Goal: Task Accomplishment & Management: Use online tool/utility

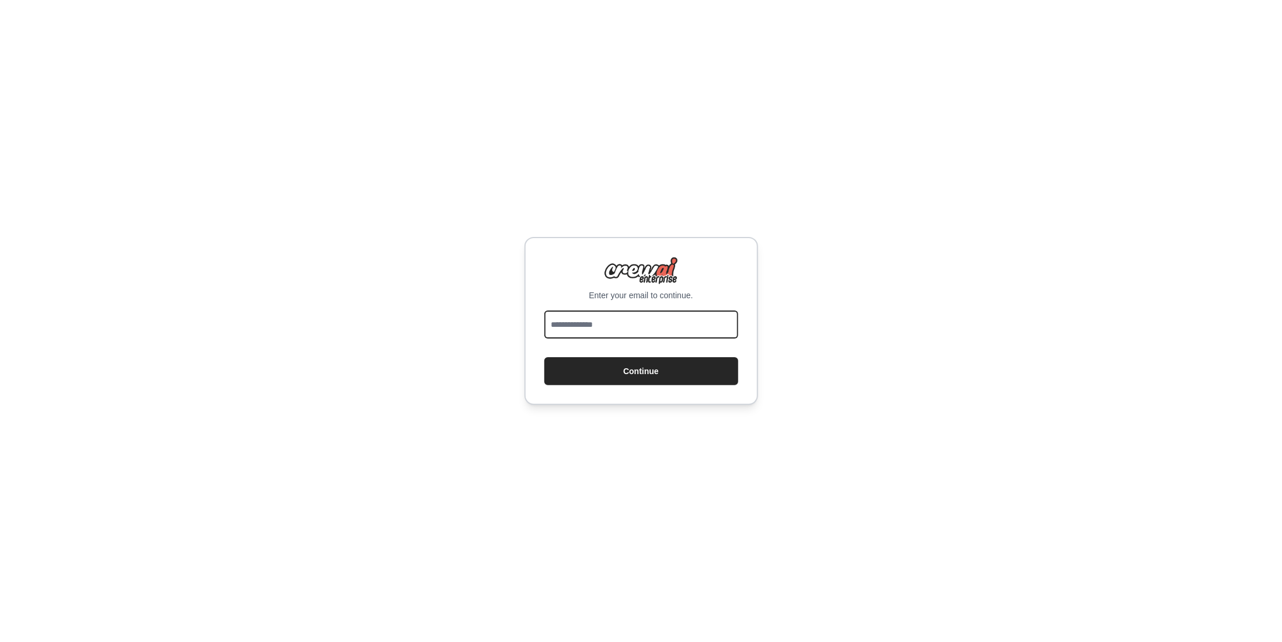
click at [688, 326] on input "email" at bounding box center [641, 325] width 194 height 28
click at [639, 324] on input "**" at bounding box center [641, 325] width 194 height 28
type input "**********"
click at [639, 370] on button "Continue" at bounding box center [641, 371] width 194 height 28
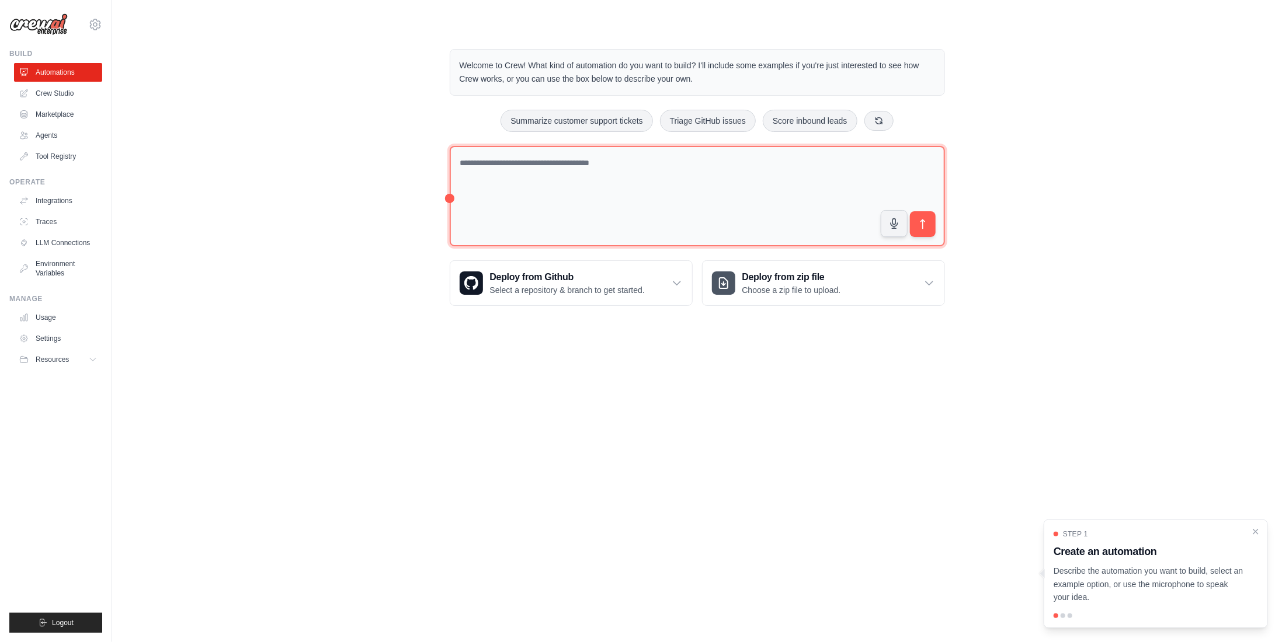
click at [597, 179] on textarea at bounding box center [697, 196] width 495 height 101
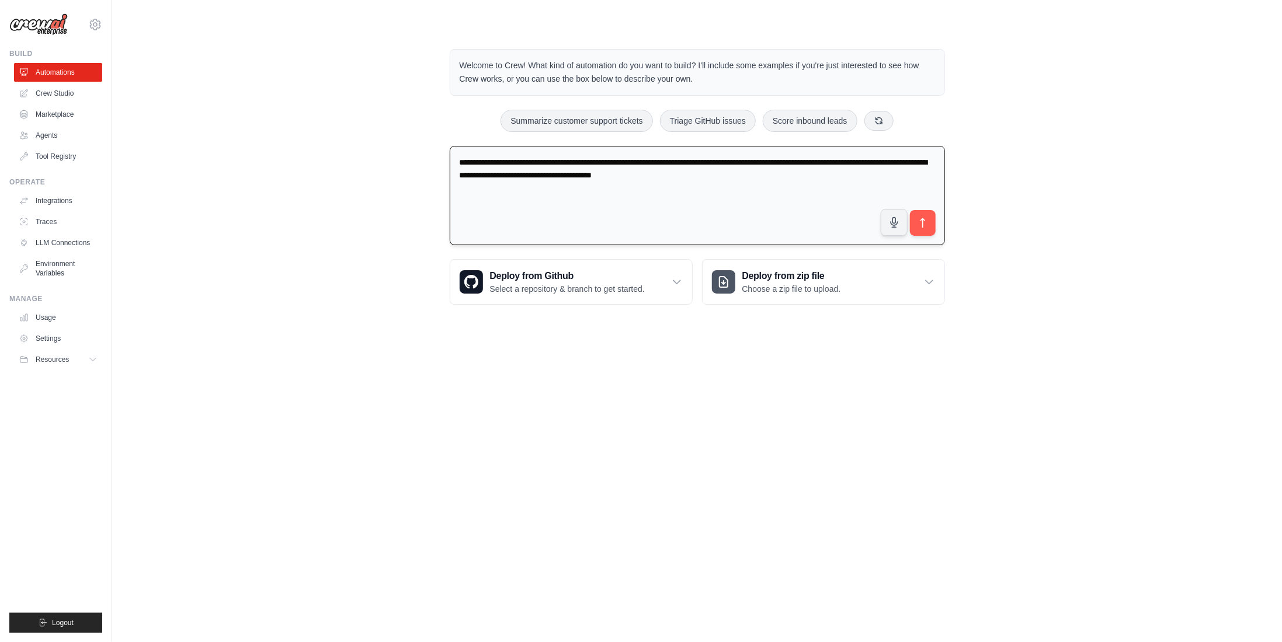
type textarea "**********"
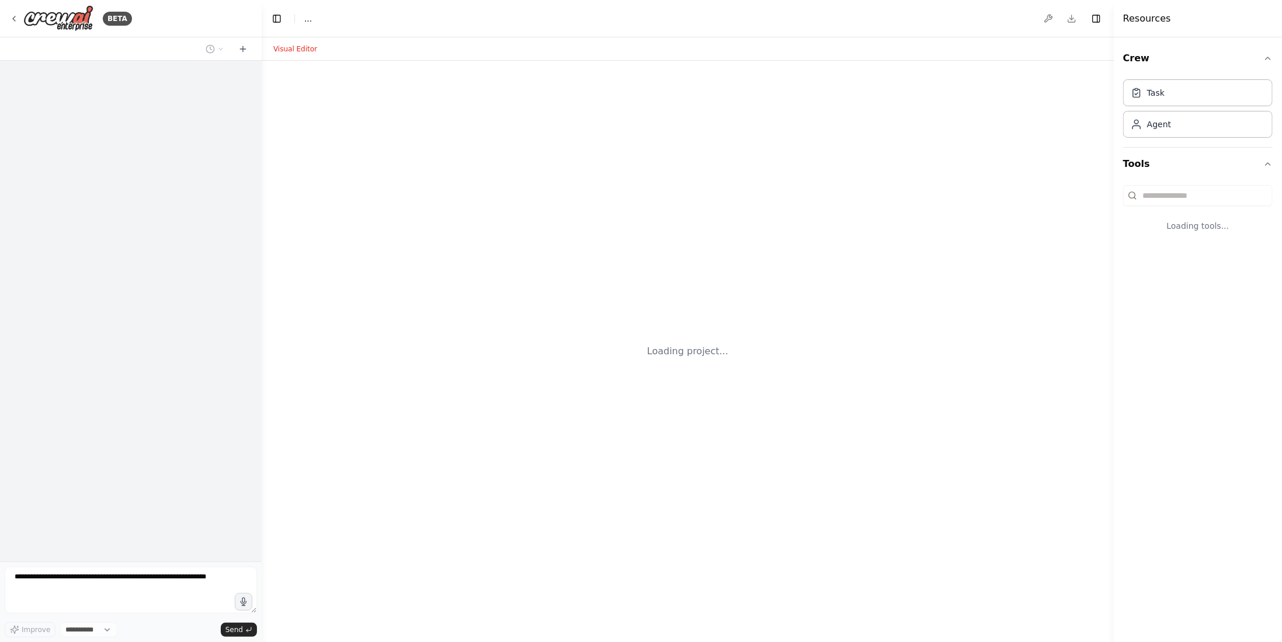
select select "****"
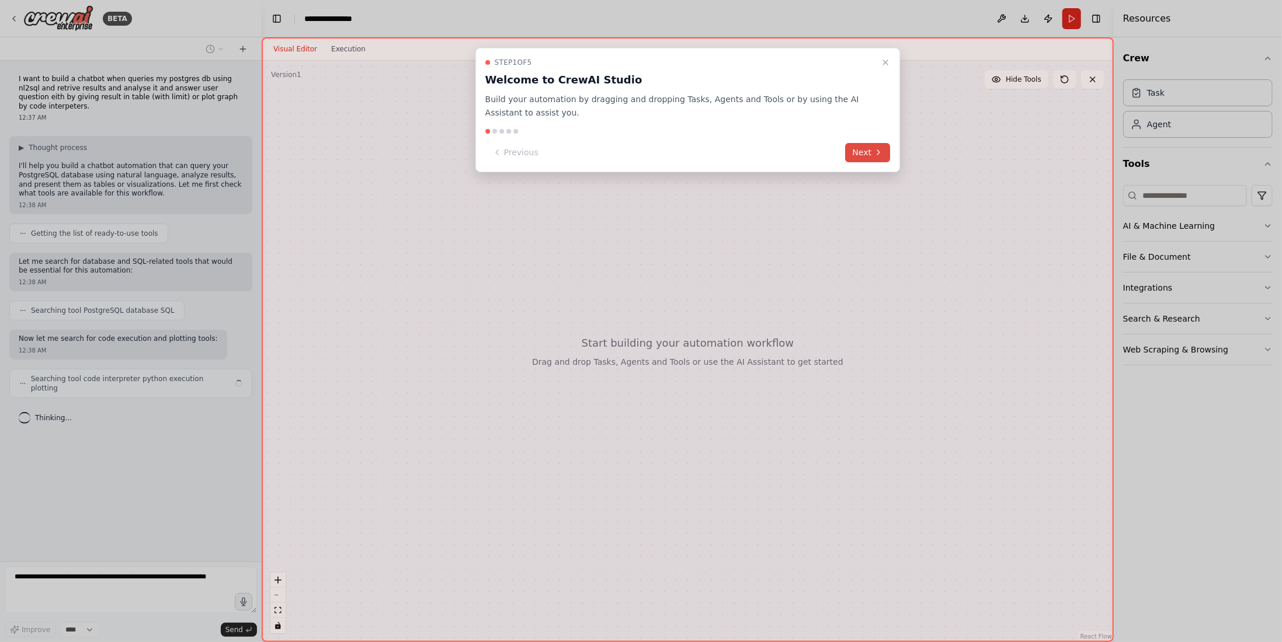
click at [862, 144] on button "Next" at bounding box center [868, 152] width 45 height 19
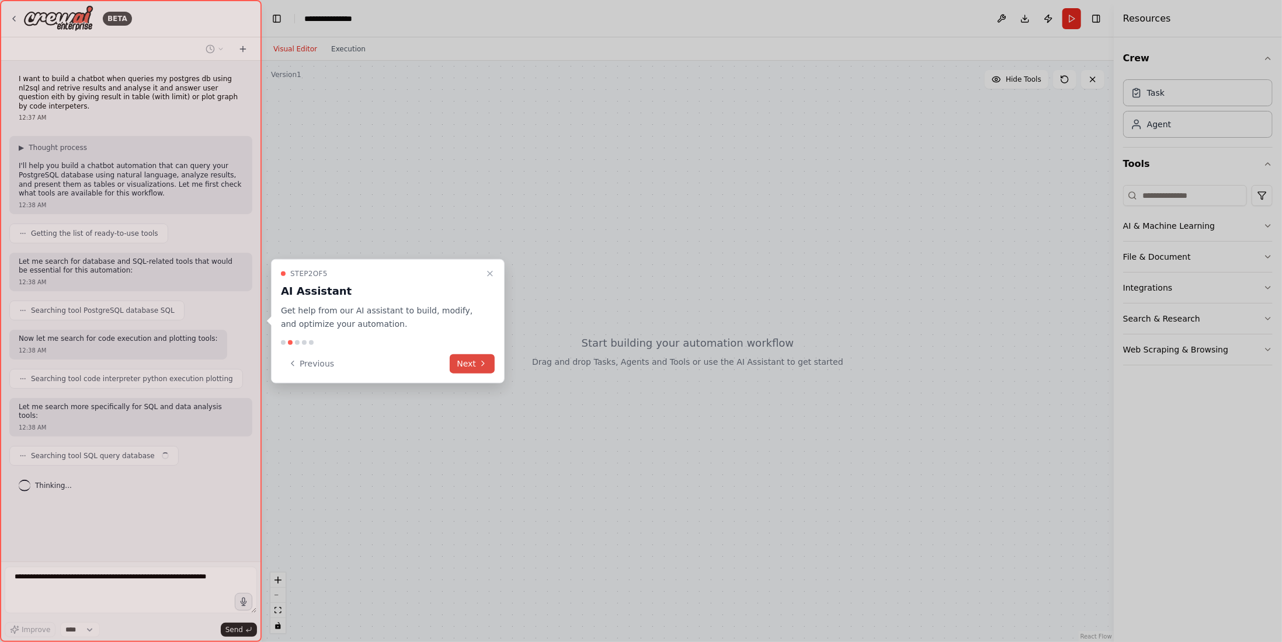
click at [479, 356] on button "Next" at bounding box center [472, 363] width 45 height 19
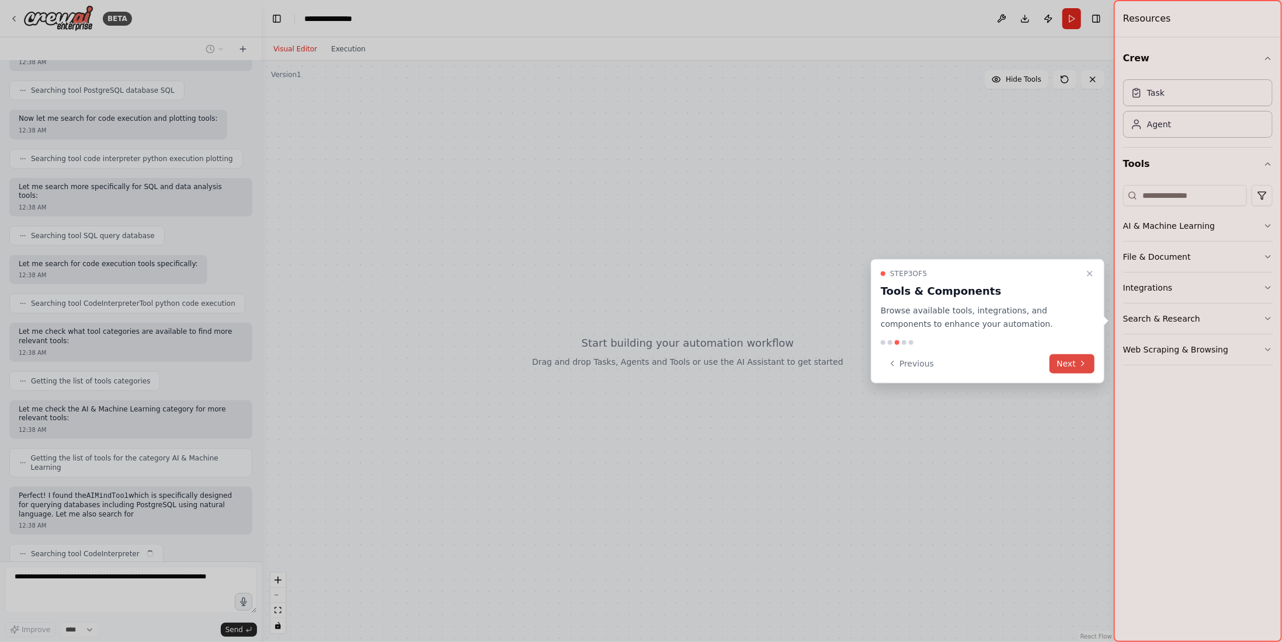
scroll to position [229, 0]
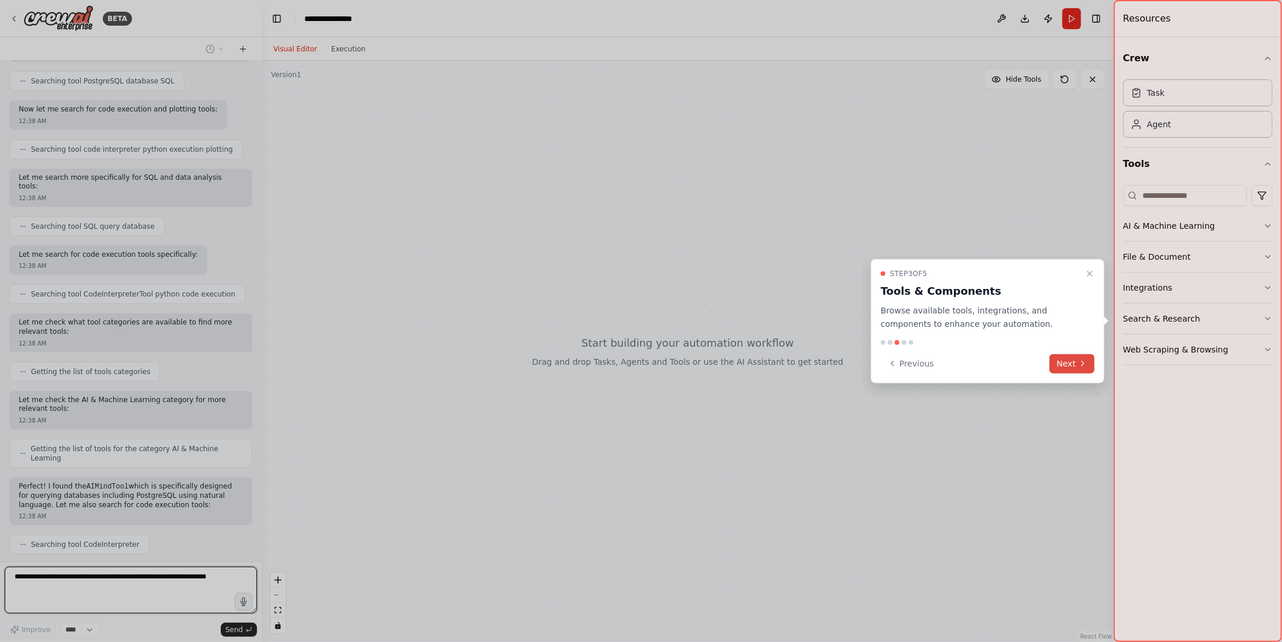
click at [1077, 361] on button "Next" at bounding box center [1071, 363] width 45 height 19
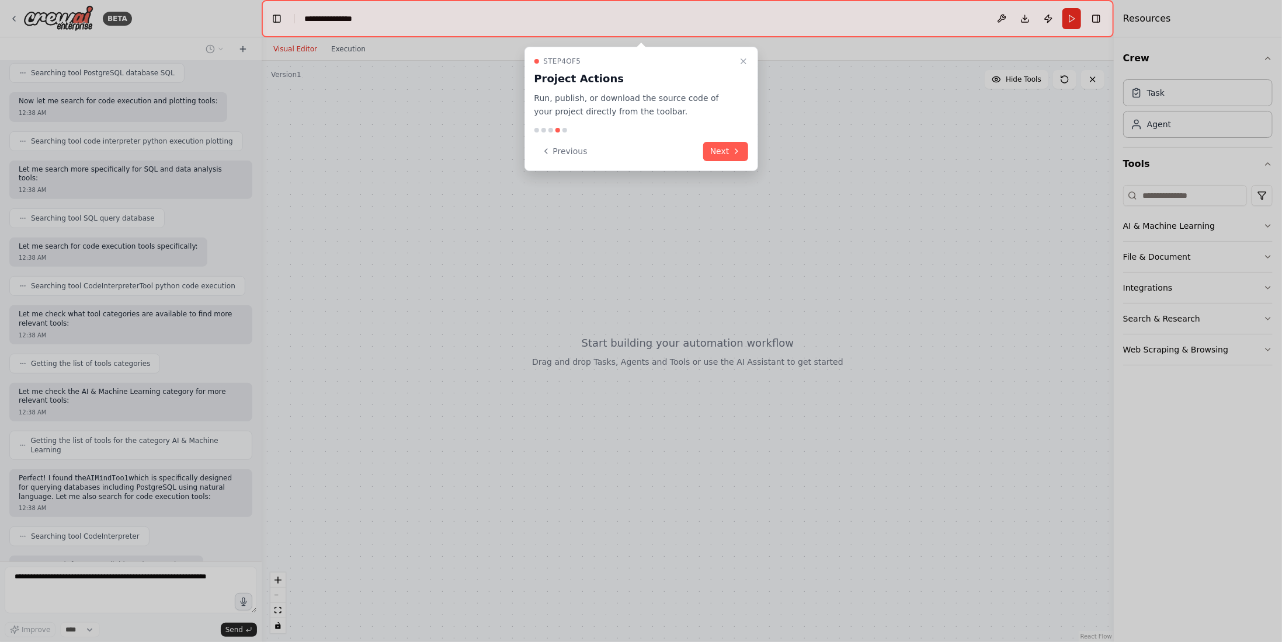
scroll to position [297, 0]
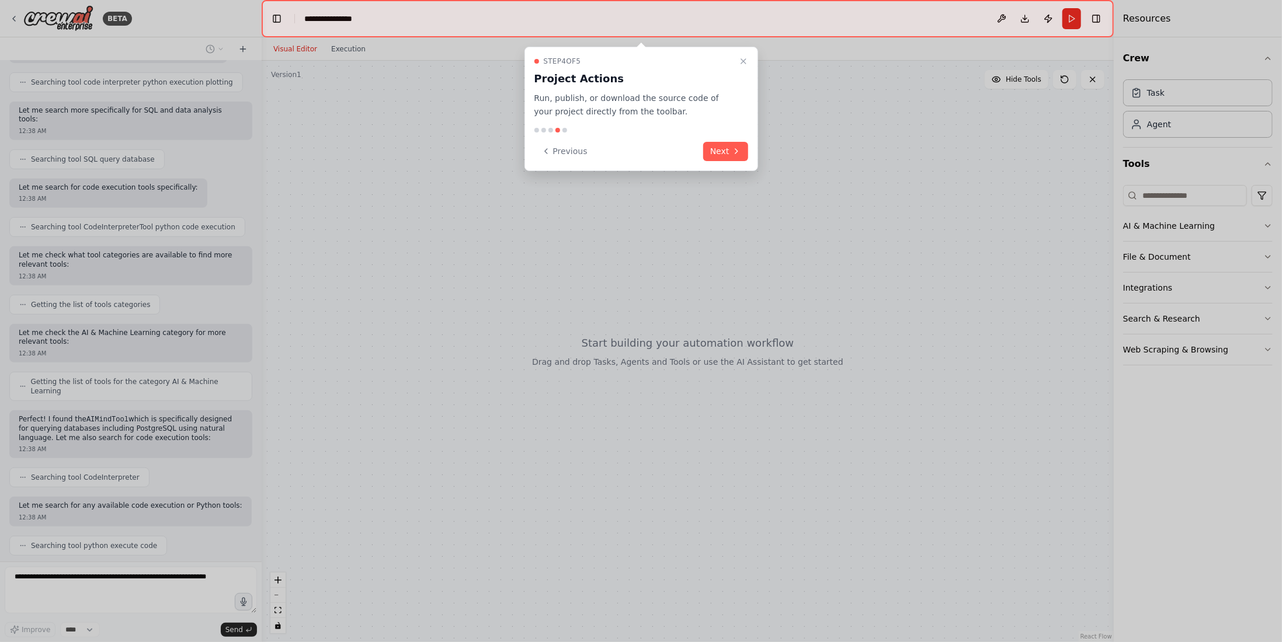
click at [718, 141] on div "Step 4 of 5 Project Actions Run, publish, or download the source code of your p…" at bounding box center [641, 109] width 234 height 124
click at [723, 148] on button "Next" at bounding box center [725, 151] width 45 height 19
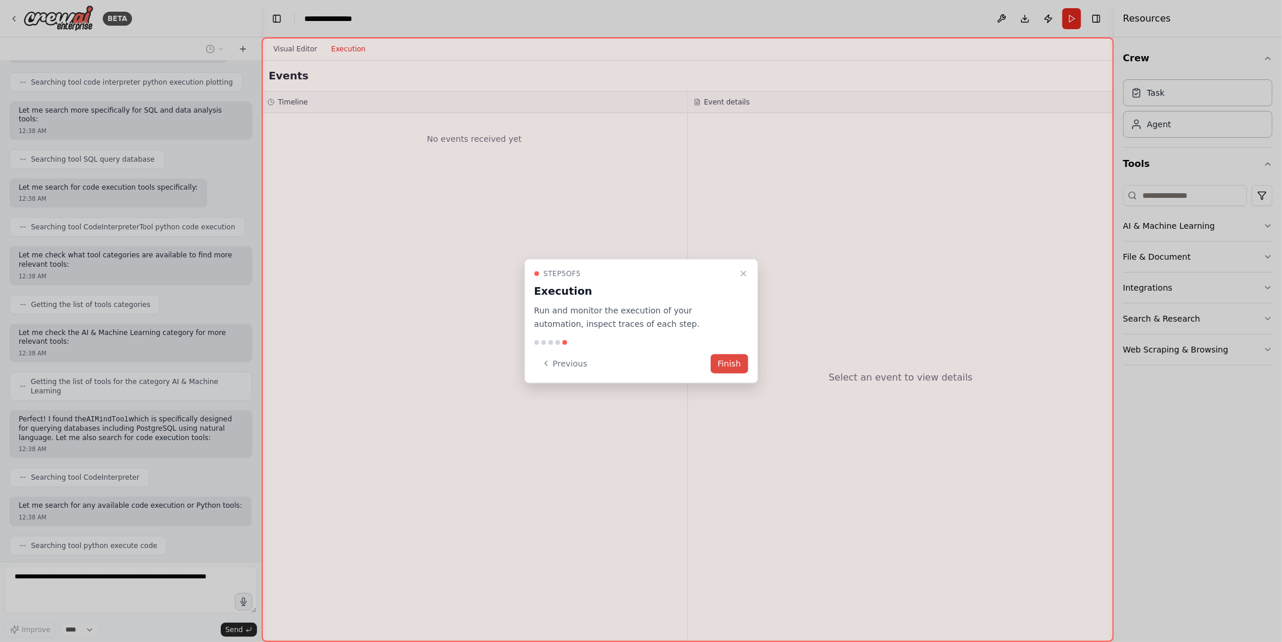
click at [726, 365] on button "Finish" at bounding box center [729, 363] width 37 height 19
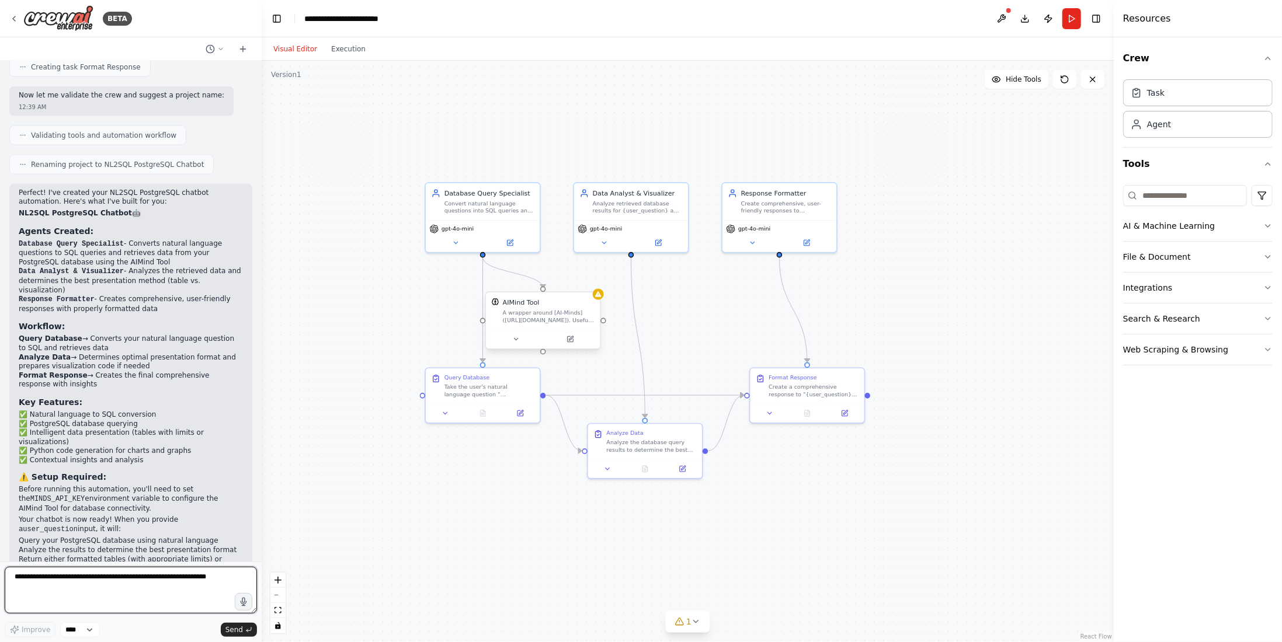
scroll to position [1093, 0]
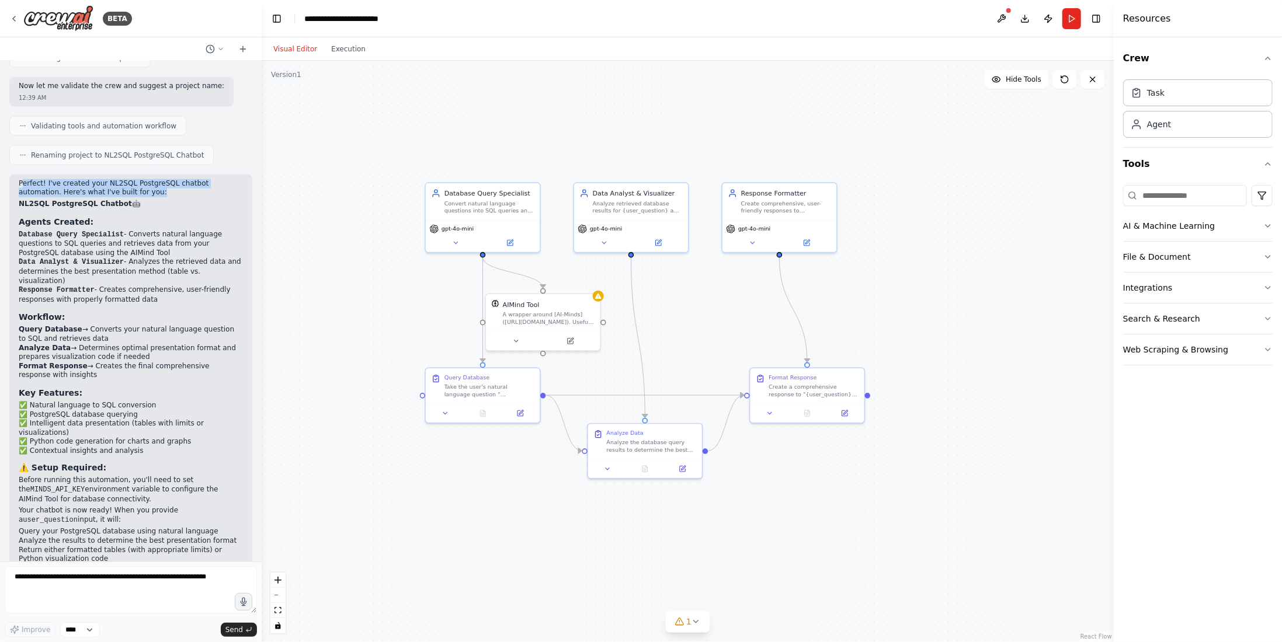
drag, startPoint x: 23, startPoint y: 148, endPoint x: 114, endPoint y: 157, distance: 90.9
click at [114, 179] on p "Perfect! I've created your NL2SQL PostgreSQL chatbot automation. Here's what I'…" at bounding box center [131, 188] width 224 height 18
click at [145, 200] on h2 "NL2SQL PostgreSQL Chatbot 🤖" at bounding box center [131, 204] width 224 height 9
drag, startPoint x: 20, startPoint y: 197, endPoint x: 116, endPoint y: 201, distance: 95.9
click at [116, 230] on li "Database Query Specialist - Converts natural language questions to SQL queries …" at bounding box center [131, 244] width 224 height 28
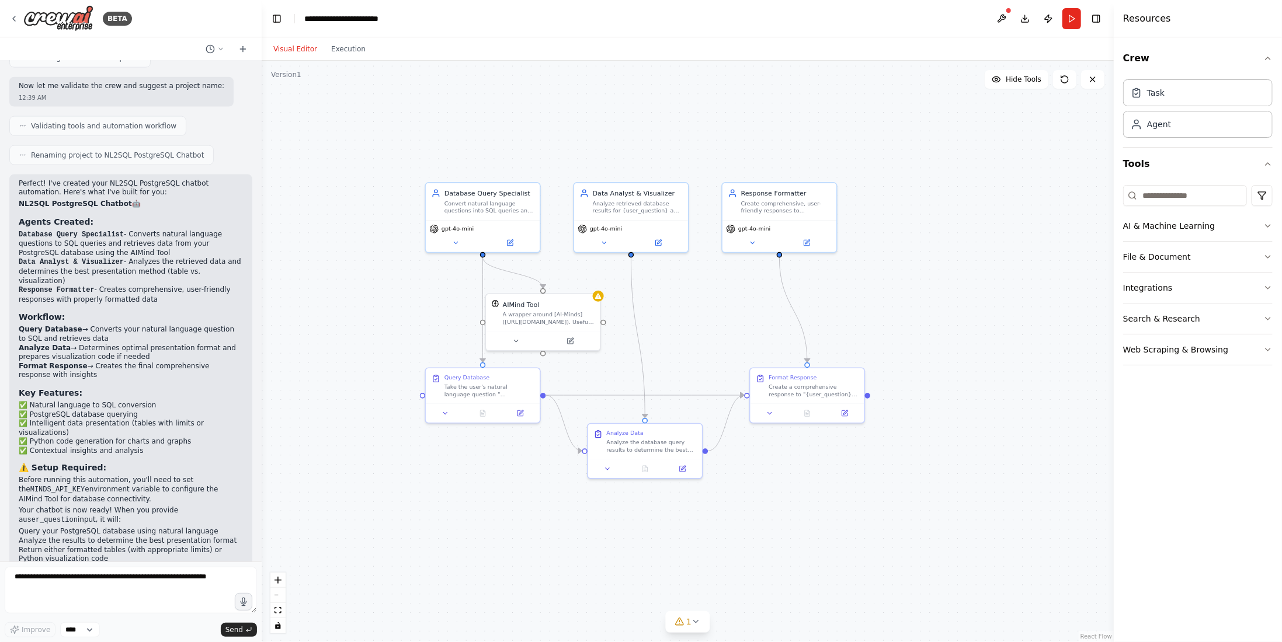
click at [128, 230] on li "Database Query Specialist - Converts natural language questions to SQL queries …" at bounding box center [131, 244] width 224 height 28
drag, startPoint x: 123, startPoint y: 204, endPoint x: 128, endPoint y: 219, distance: 16.1
click at [128, 230] on li "Database Query Specialist - Converts natural language questions to SQL queries …" at bounding box center [131, 244] width 224 height 28
drag, startPoint x: 123, startPoint y: 227, endPoint x: 225, endPoint y: 235, distance: 102.5
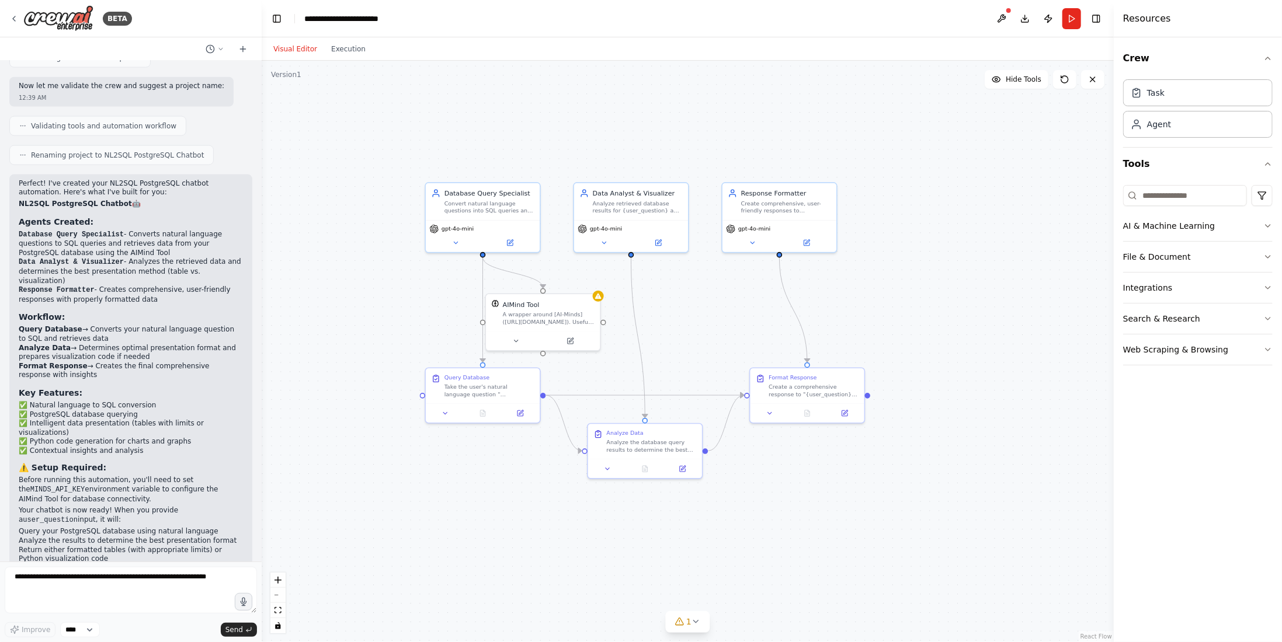
click at [225, 258] on li "Data Analyst & Visualizer - Analyzes the retrieved data and determines the best…" at bounding box center [131, 272] width 224 height 28
drag, startPoint x: 95, startPoint y: 245, endPoint x: 164, endPoint y: 259, distance: 70.8
click at [164, 286] on li "Response Formatter - Creates comprehensive, user-friendly responses with proper…" at bounding box center [131, 295] width 224 height 19
click at [171, 265] on div "Perfect! I've created your NL2SQL PostgreSQL chatbot automation. Here's what I'…" at bounding box center [131, 385] width 224 height 413
drag, startPoint x: 79, startPoint y: 285, endPoint x: 81, endPoint y: 295, distance: 10.1
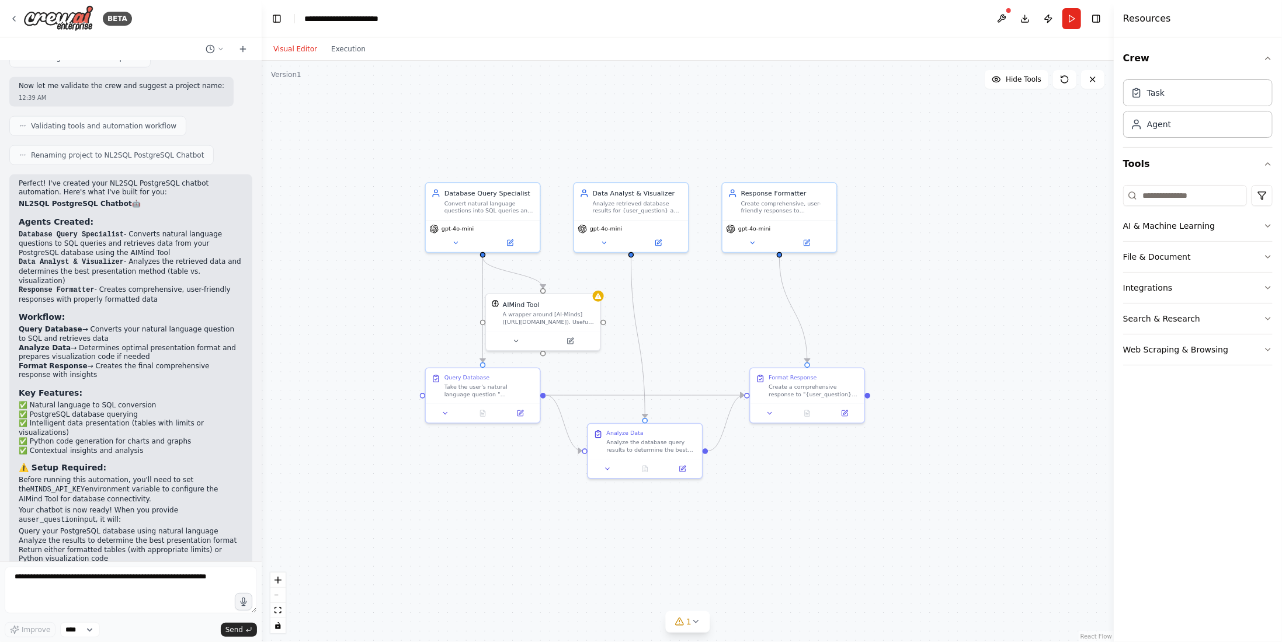
click at [81, 325] on li "Query Database → Converts your natural language question to SQL and retrieves d…" at bounding box center [131, 334] width 224 height 18
drag, startPoint x: 74, startPoint y: 303, endPoint x: 139, endPoint y: 312, distance: 66.1
click at [139, 344] on li "Analyze Data → Determines optimal presentation format and prepares visualizatio…" at bounding box center [131, 353] width 224 height 18
click at [140, 344] on li "Analyze Data → Determines optimal presentation format and prepares visualizatio…" at bounding box center [131, 353] width 224 height 18
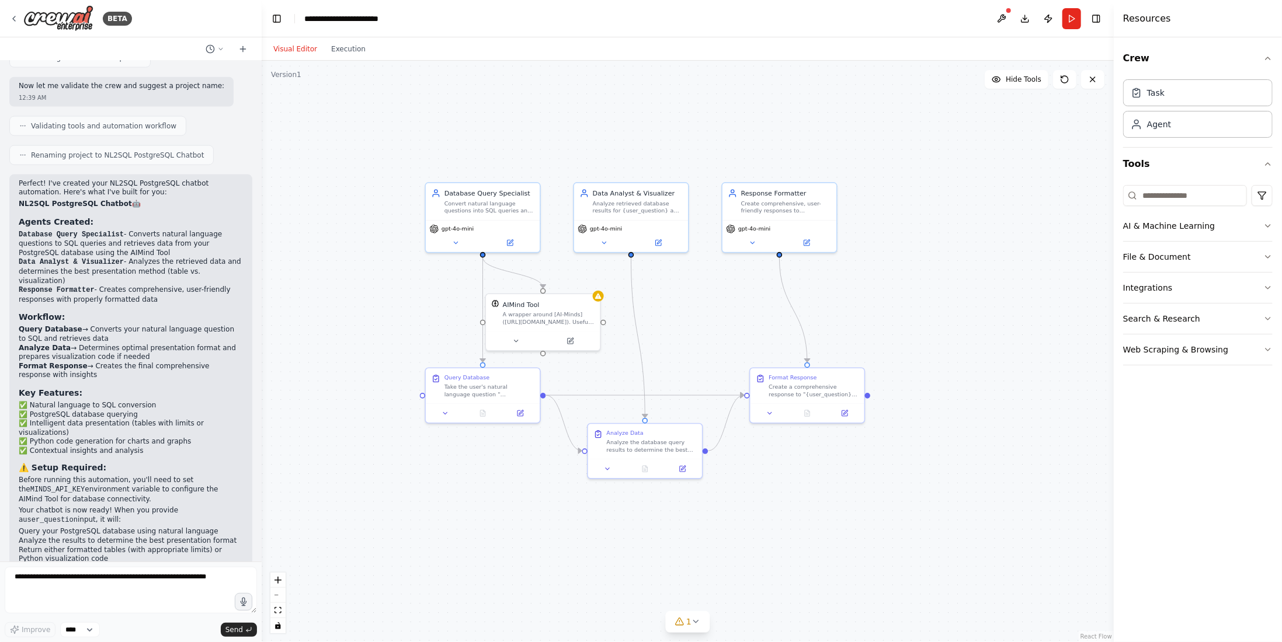
drag, startPoint x: 85, startPoint y: 321, endPoint x: 85, endPoint y: 330, distance: 8.8
click at [85, 362] on li "Format Response → Creates the final comprehensive response with insights" at bounding box center [131, 371] width 224 height 18
drag, startPoint x: 29, startPoint y: 364, endPoint x: 133, endPoint y: 373, distance: 104.4
click at [133, 401] on ul "✅ Natural language to SQL conversion ✅ PostgreSQL database querying ✅ Intellige…" at bounding box center [131, 428] width 224 height 55
click at [134, 419] on li "✅ Intelligent data presentation (tables with limits or visualizations)" at bounding box center [131, 428] width 224 height 18
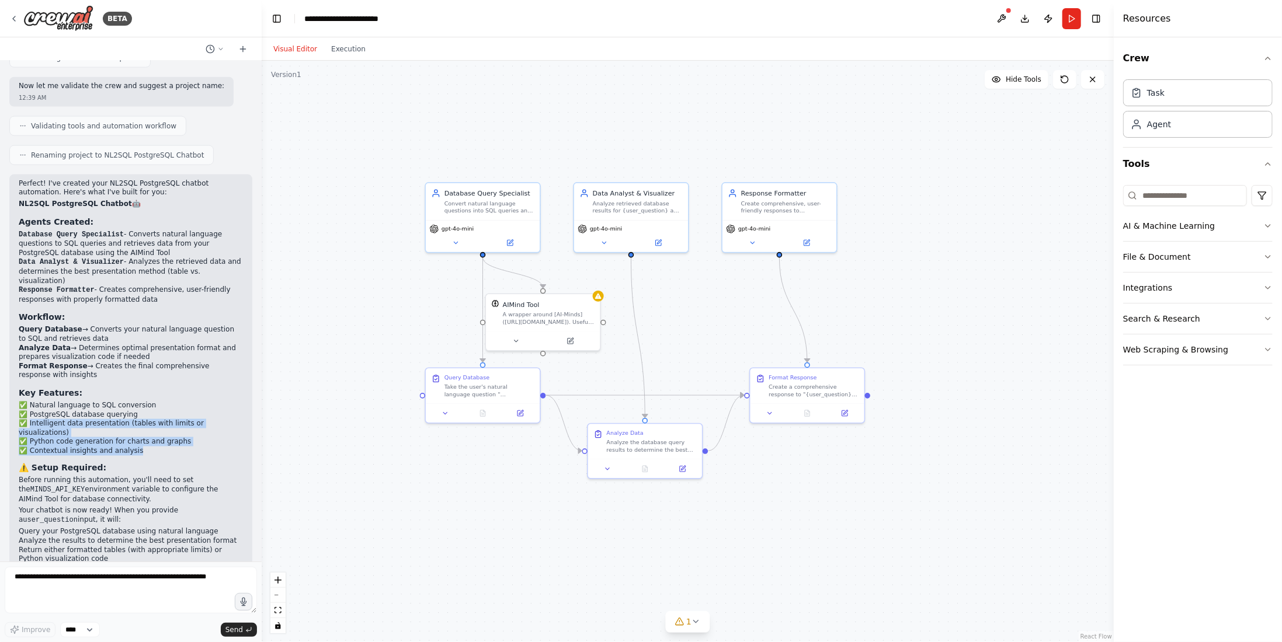
drag, startPoint x: 30, startPoint y: 378, endPoint x: 149, endPoint y: 401, distance: 120.7
click at [149, 401] on ul "✅ Natural language to SQL conversion ✅ PostgreSQL database querying ✅ Intellige…" at bounding box center [131, 428] width 224 height 55
click at [149, 447] on li "✅ Contextual insights and analysis" at bounding box center [131, 451] width 224 height 9
click at [183, 447] on li "✅ Contextual insights and analysis" at bounding box center [131, 451] width 224 height 9
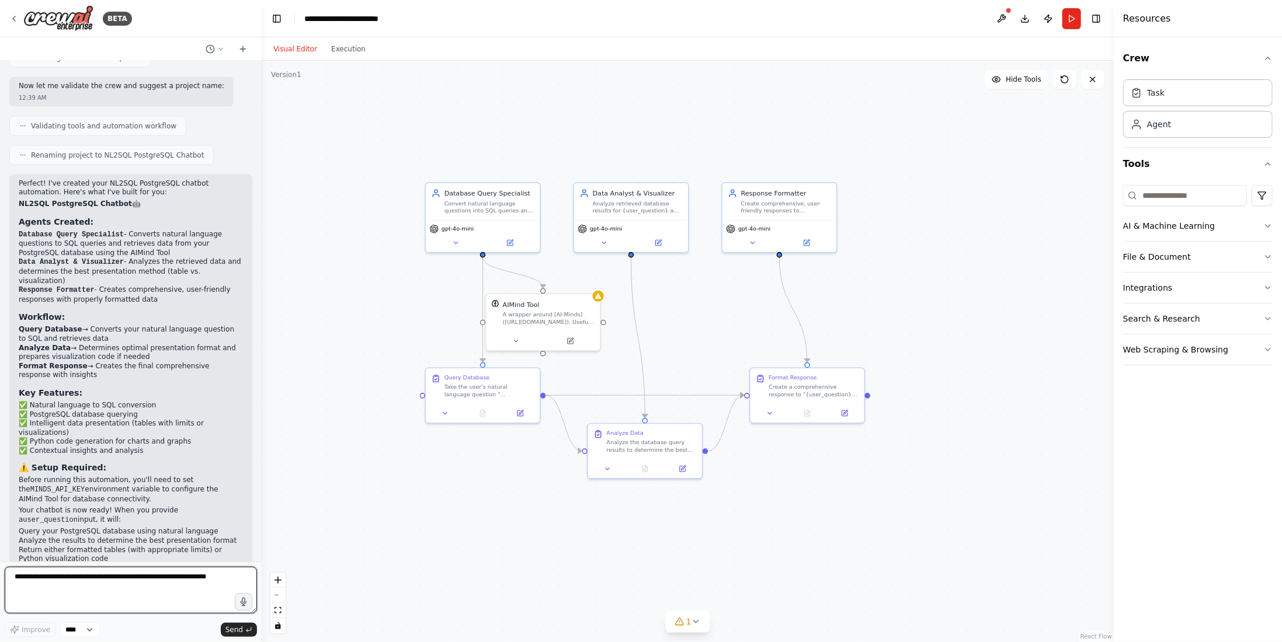
click at [121, 592] on textarea at bounding box center [131, 590] width 252 height 47
type textarea "**********"
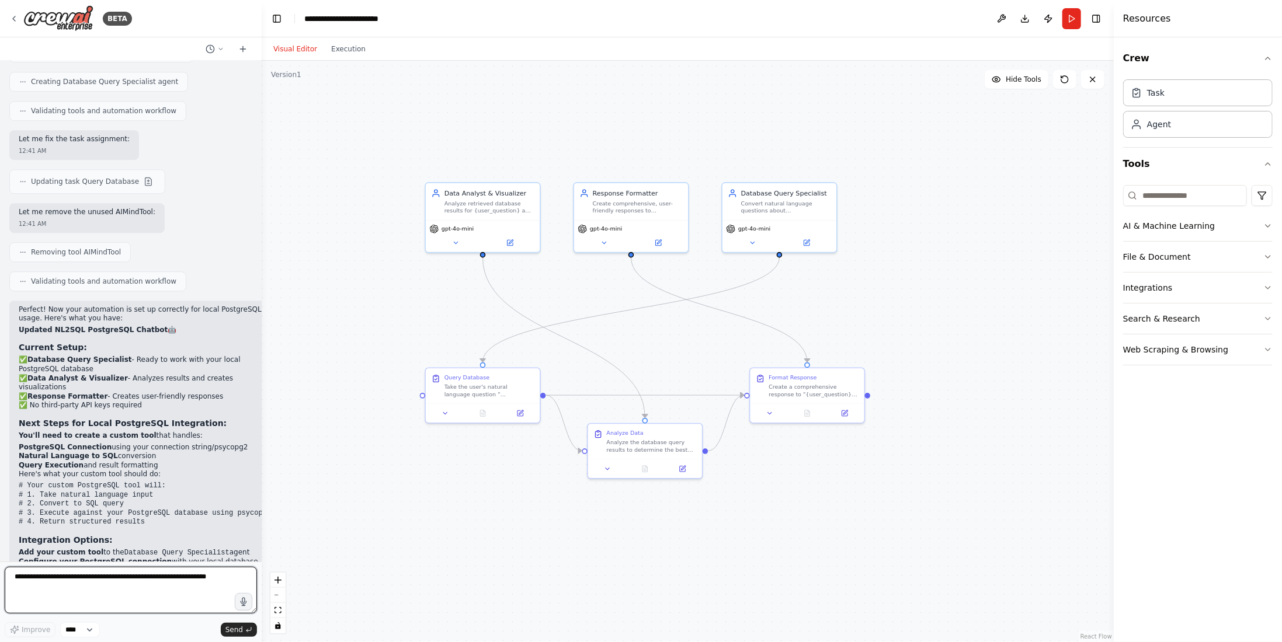
scroll to position [2286, 0]
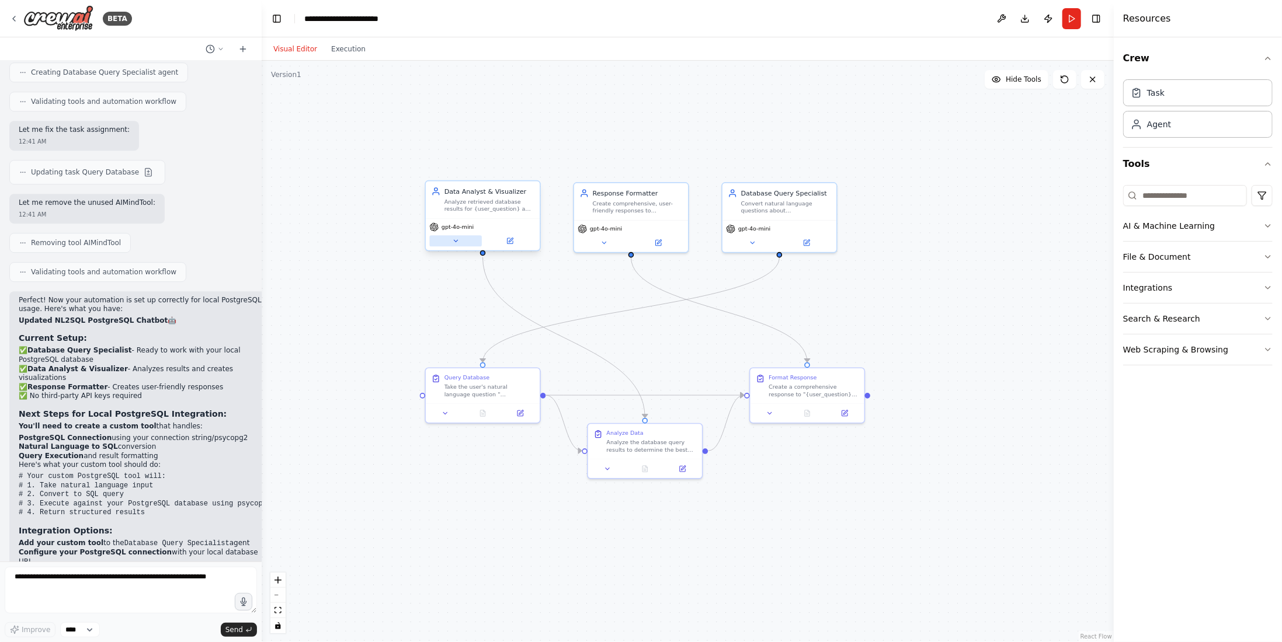
click at [458, 239] on icon at bounding box center [456, 242] width 8 height 8
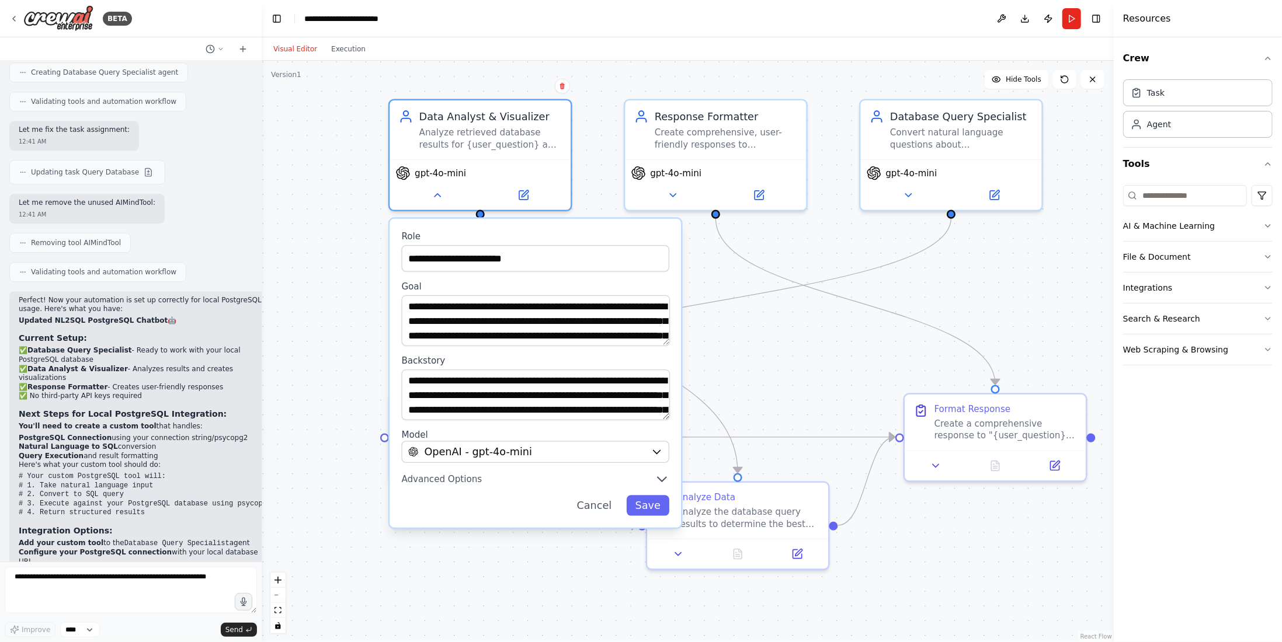
click at [764, 351] on div "**********" at bounding box center [688, 352] width 852 height 582
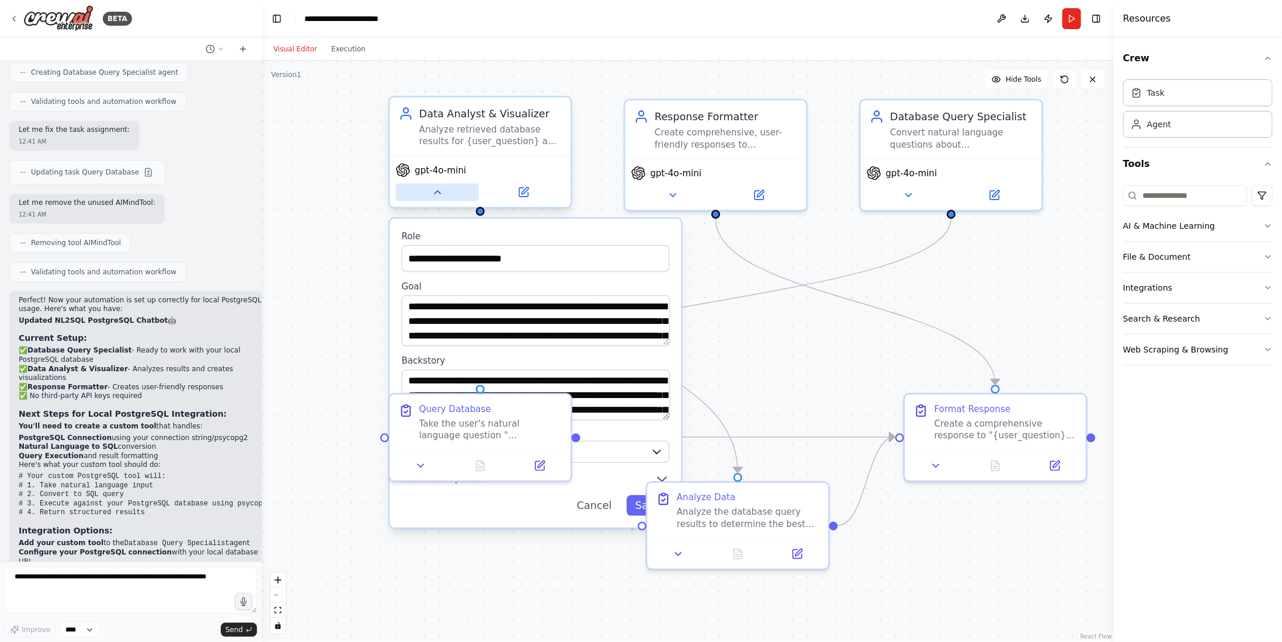
click at [447, 196] on button at bounding box center [436, 192] width 83 height 18
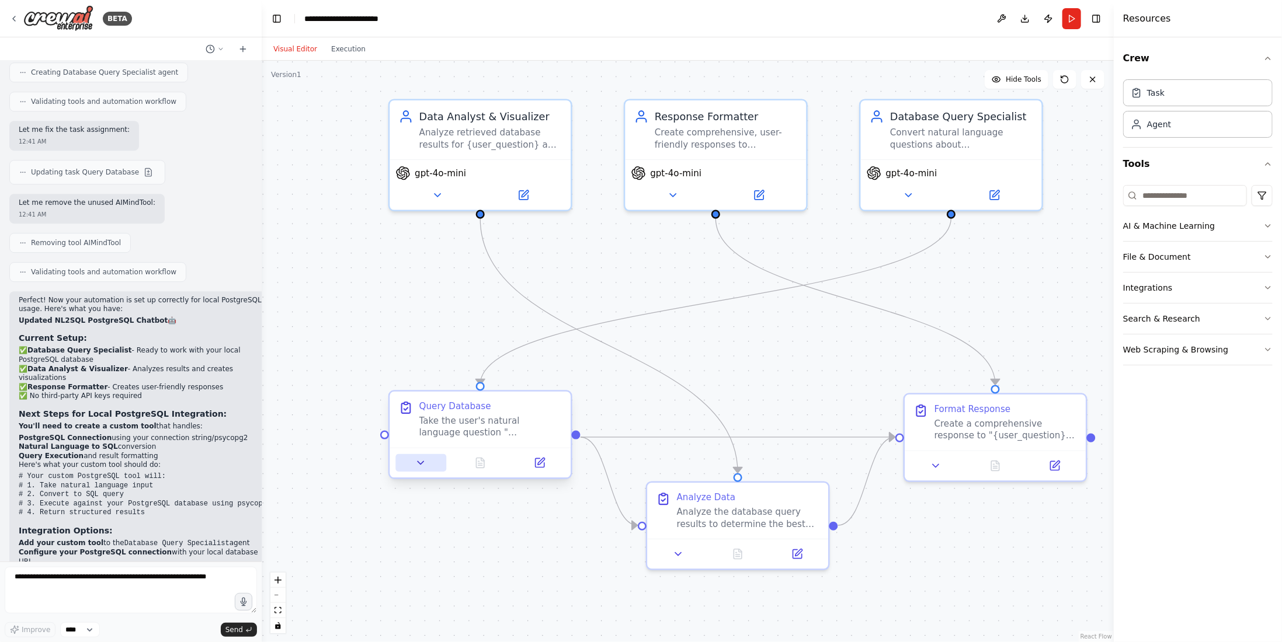
click at [426, 464] on icon at bounding box center [421, 463] width 12 height 12
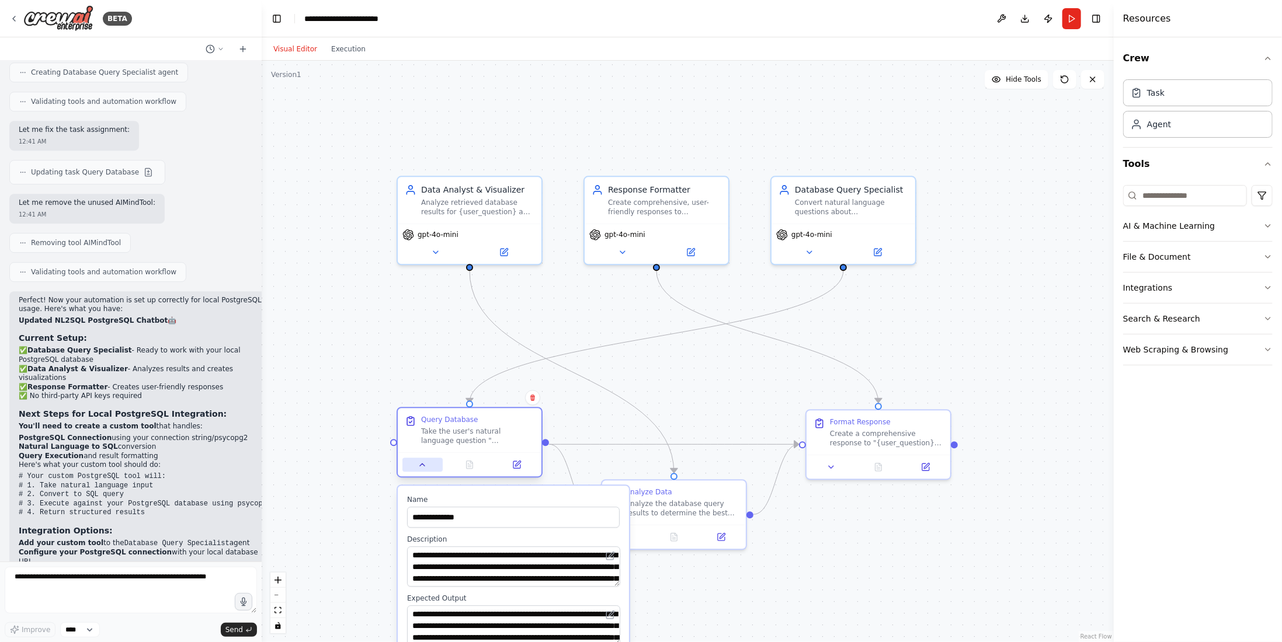
click at [426, 467] on icon at bounding box center [422, 464] width 9 height 9
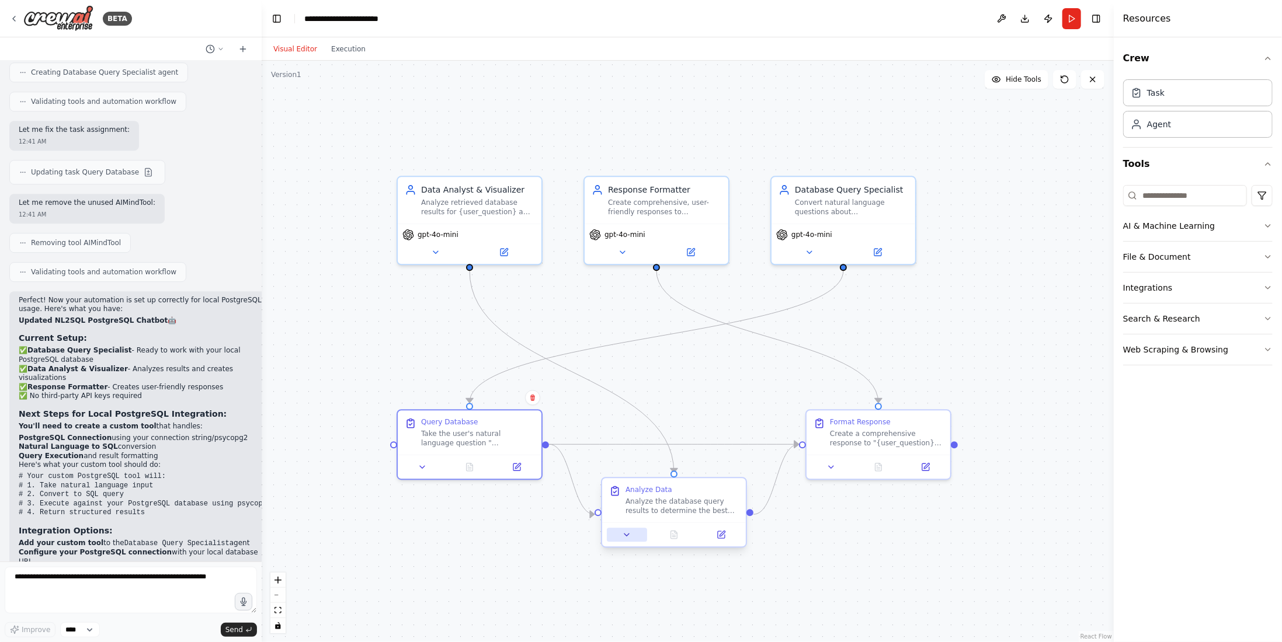
click at [637, 534] on button at bounding box center [627, 535] width 40 height 14
click at [1268, 227] on icon "button" at bounding box center [1267, 225] width 9 height 9
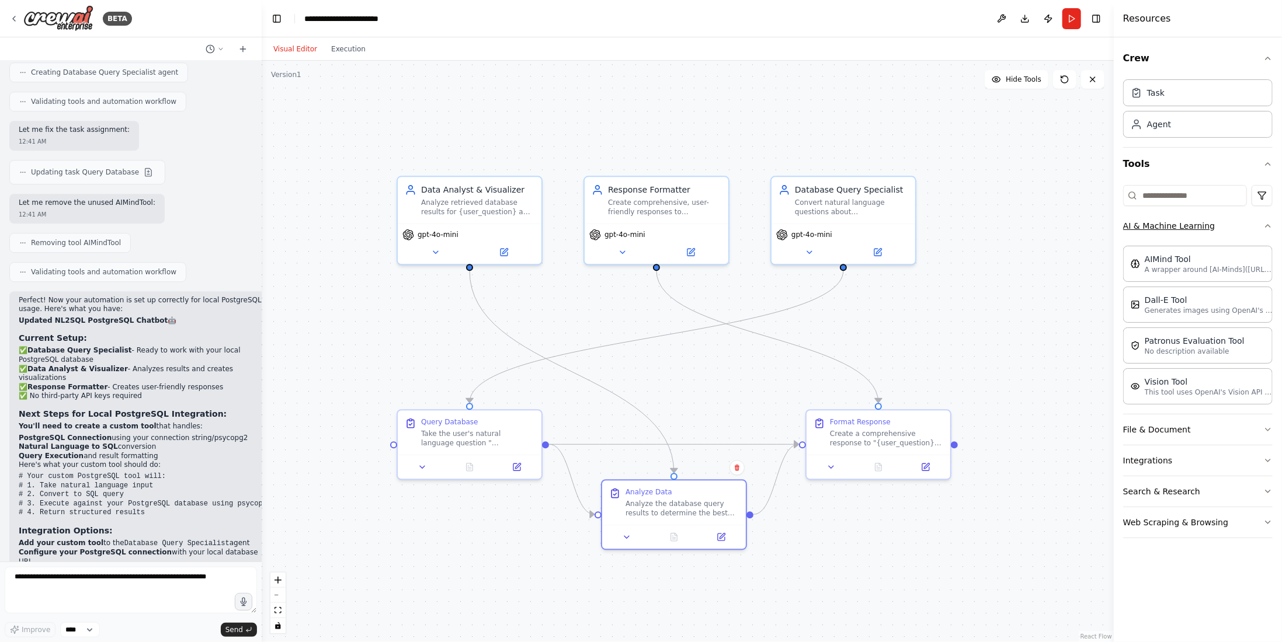
click at [1270, 219] on button "AI & Machine Learning" at bounding box center [1197, 226] width 149 height 30
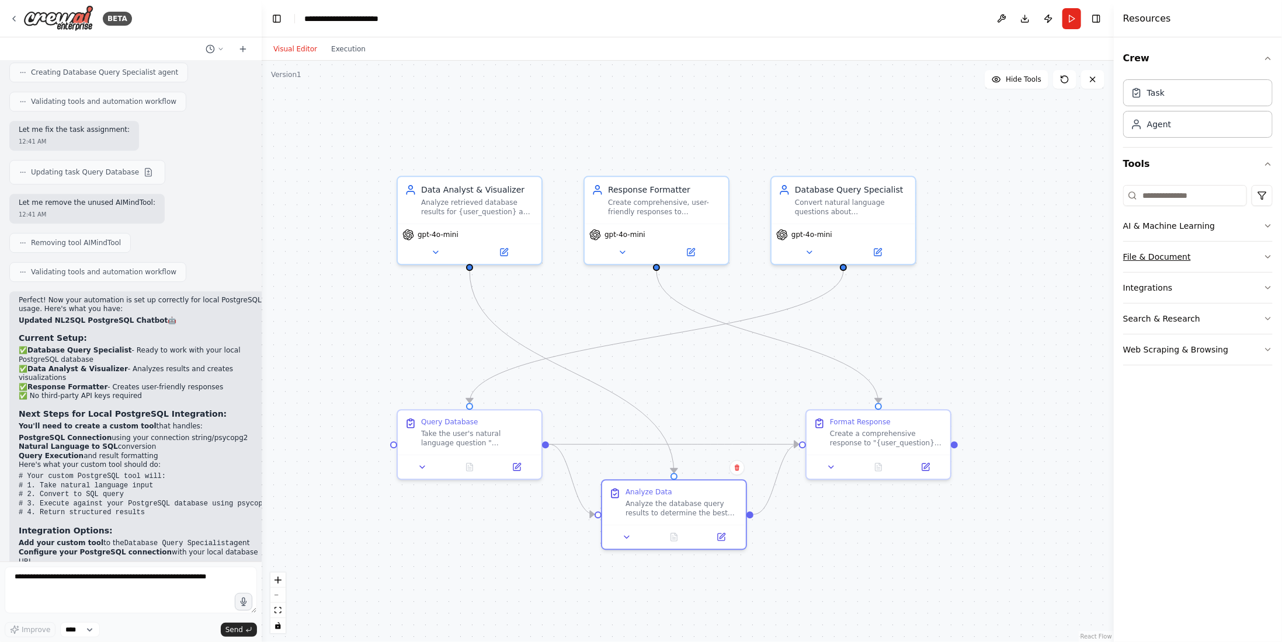
click at [1272, 253] on icon "button" at bounding box center [1267, 256] width 9 height 9
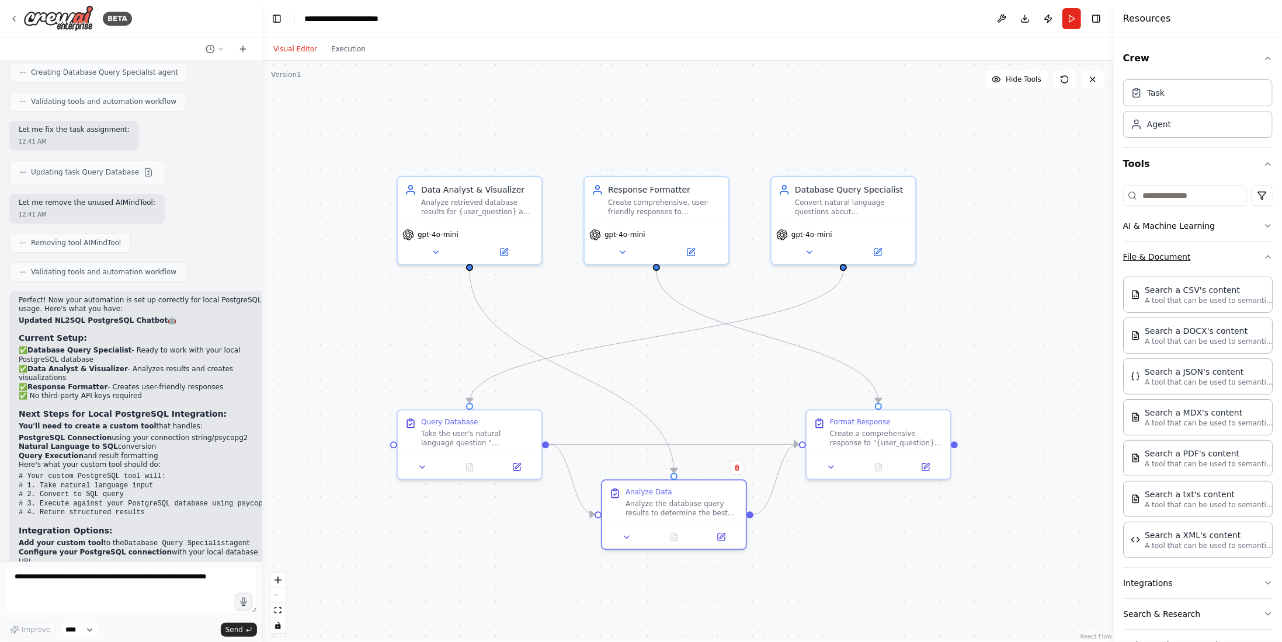
click at [1263, 258] on icon "button" at bounding box center [1267, 256] width 9 height 9
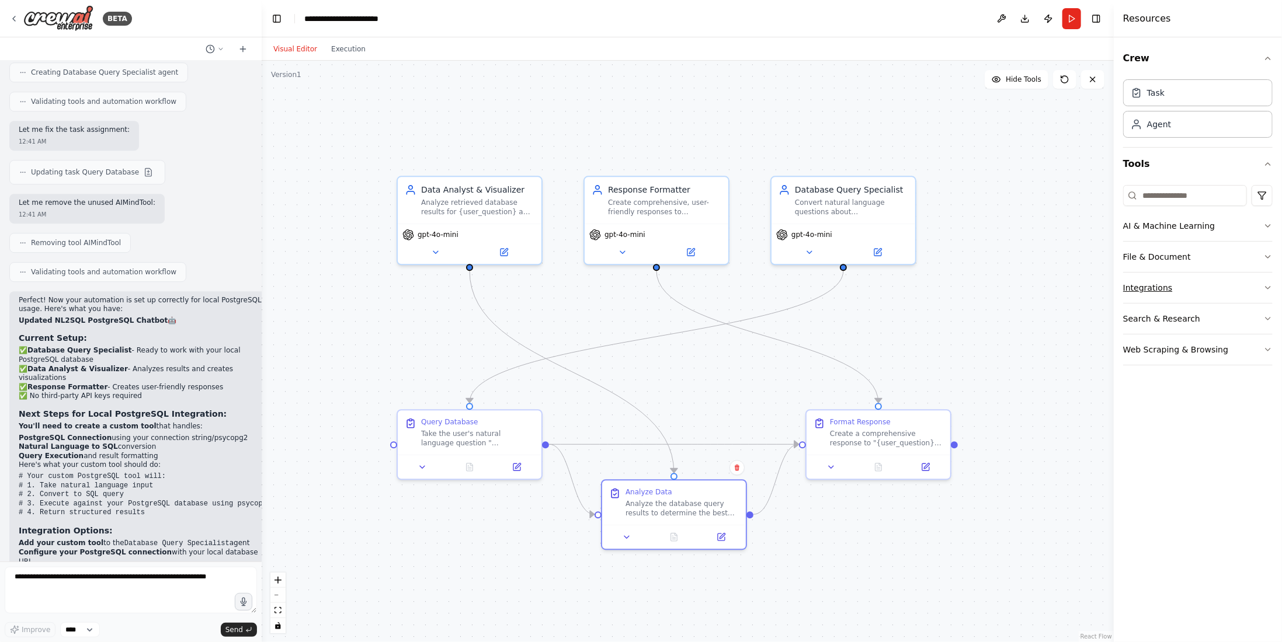
click at [1268, 287] on icon "button" at bounding box center [1267, 288] width 5 height 2
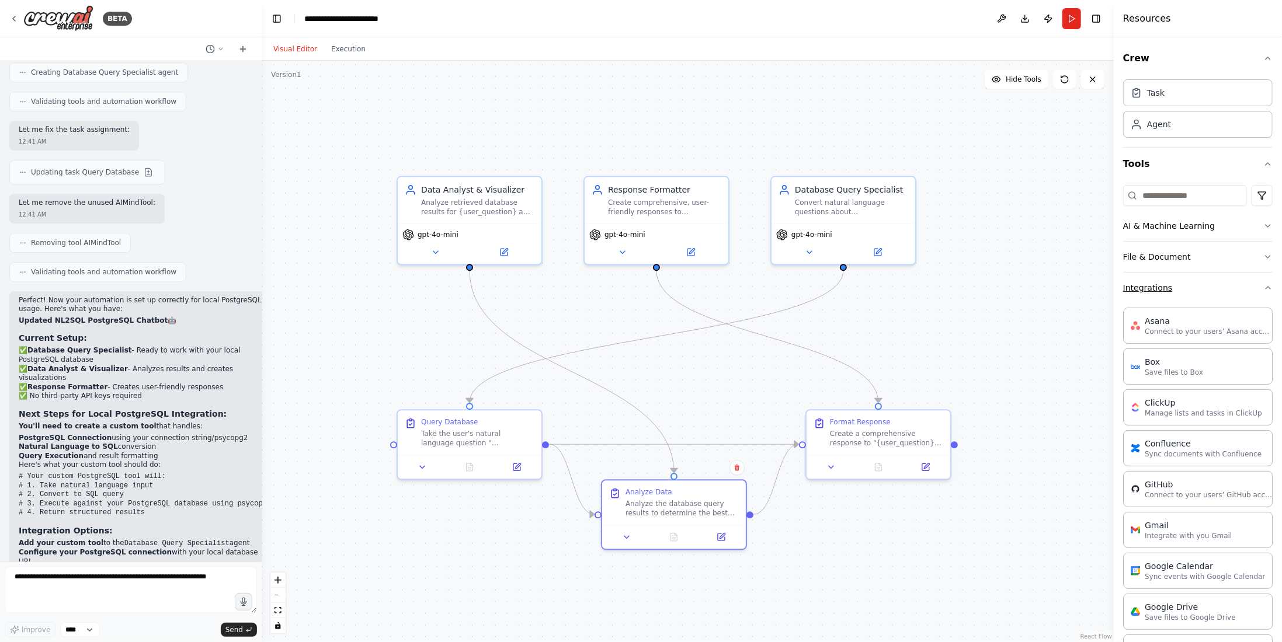
click at [1263, 287] on icon "button" at bounding box center [1267, 287] width 9 height 9
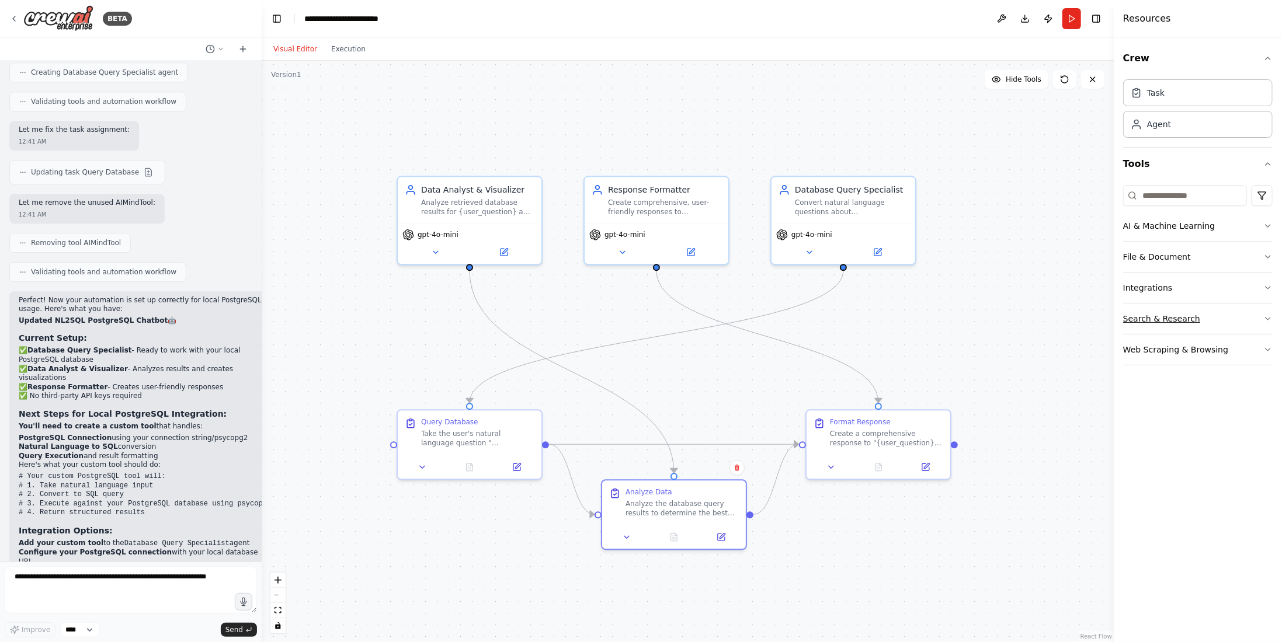
click at [1265, 314] on icon "button" at bounding box center [1267, 318] width 9 height 9
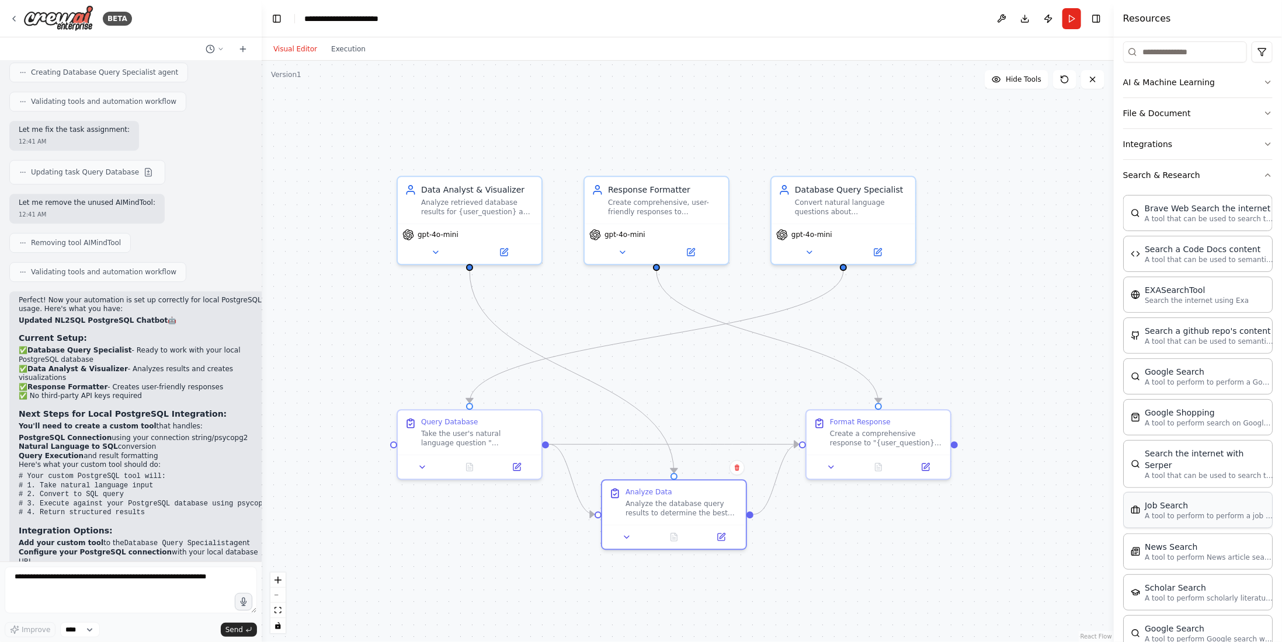
scroll to position [0, 0]
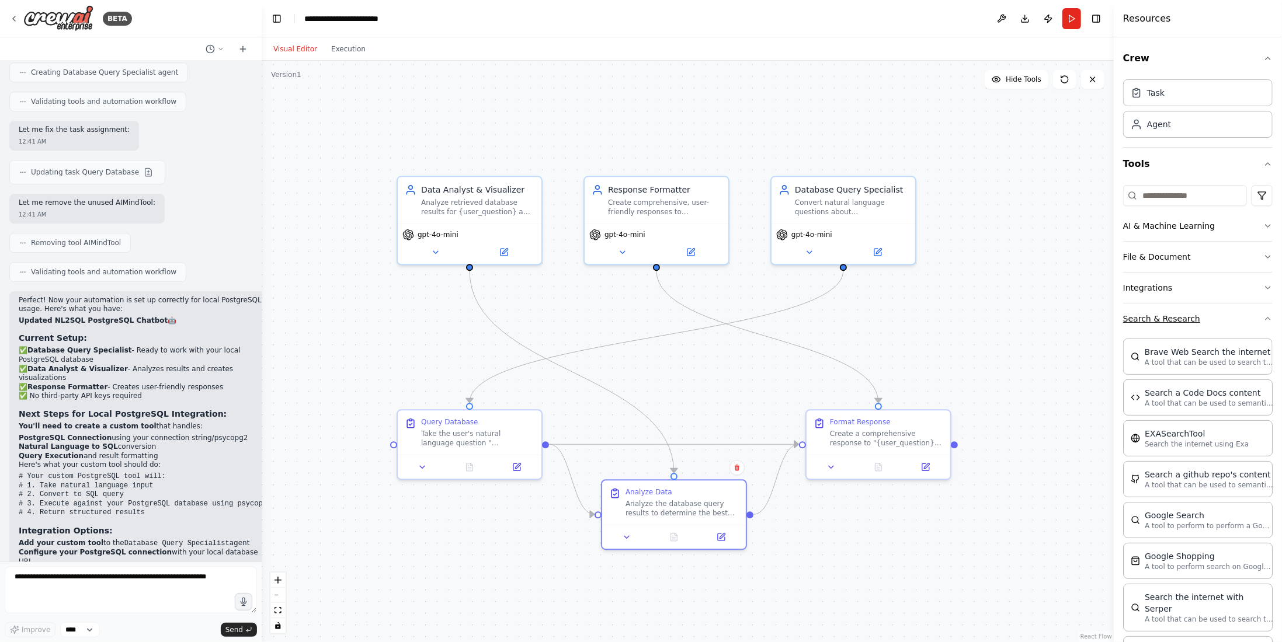
click at [1263, 316] on icon "button" at bounding box center [1267, 318] width 9 height 9
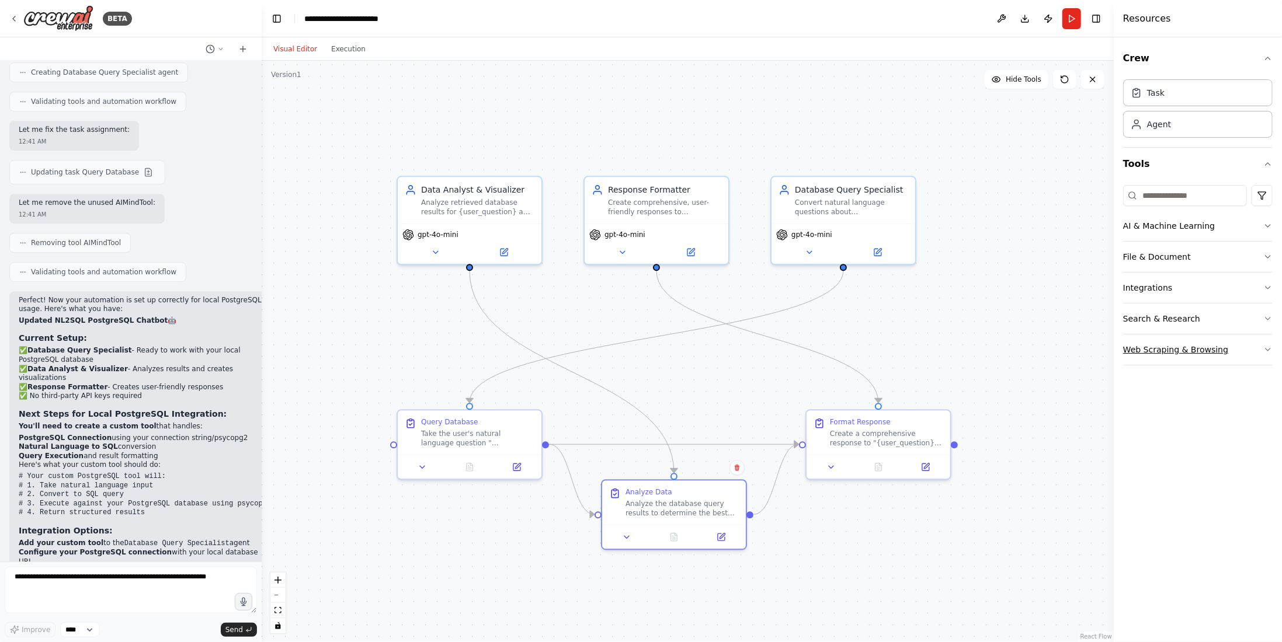
click at [1261, 347] on button "Web Scraping & Browsing" at bounding box center [1197, 350] width 149 height 30
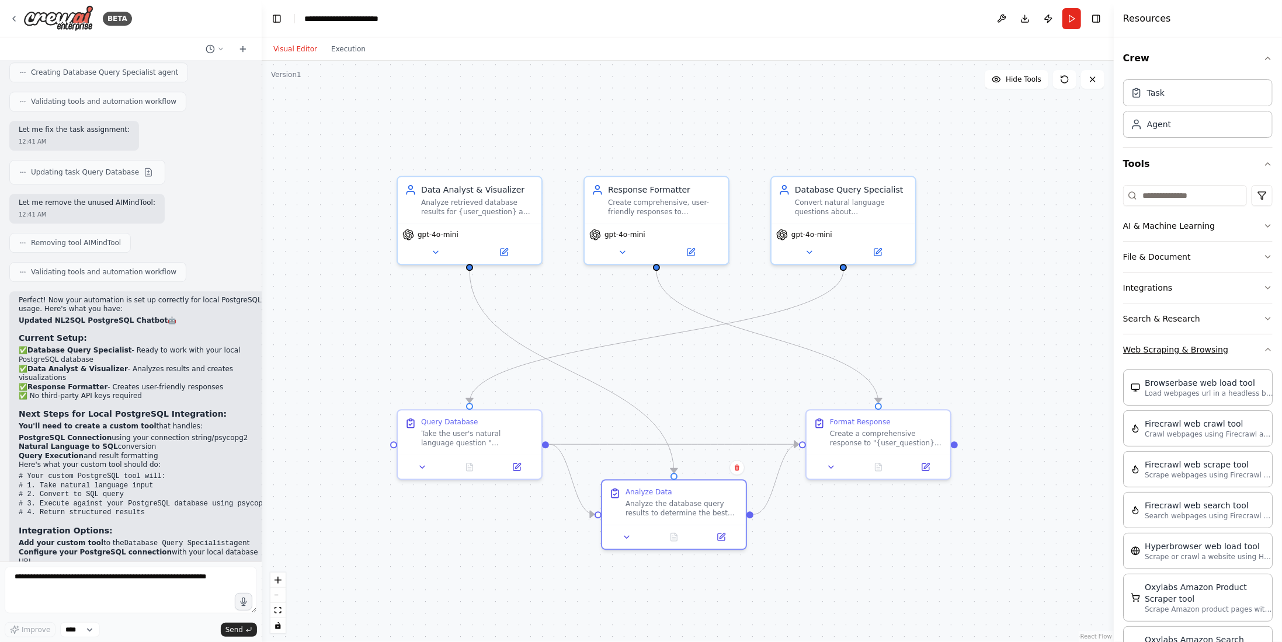
click at [1263, 345] on icon "button" at bounding box center [1267, 349] width 9 height 9
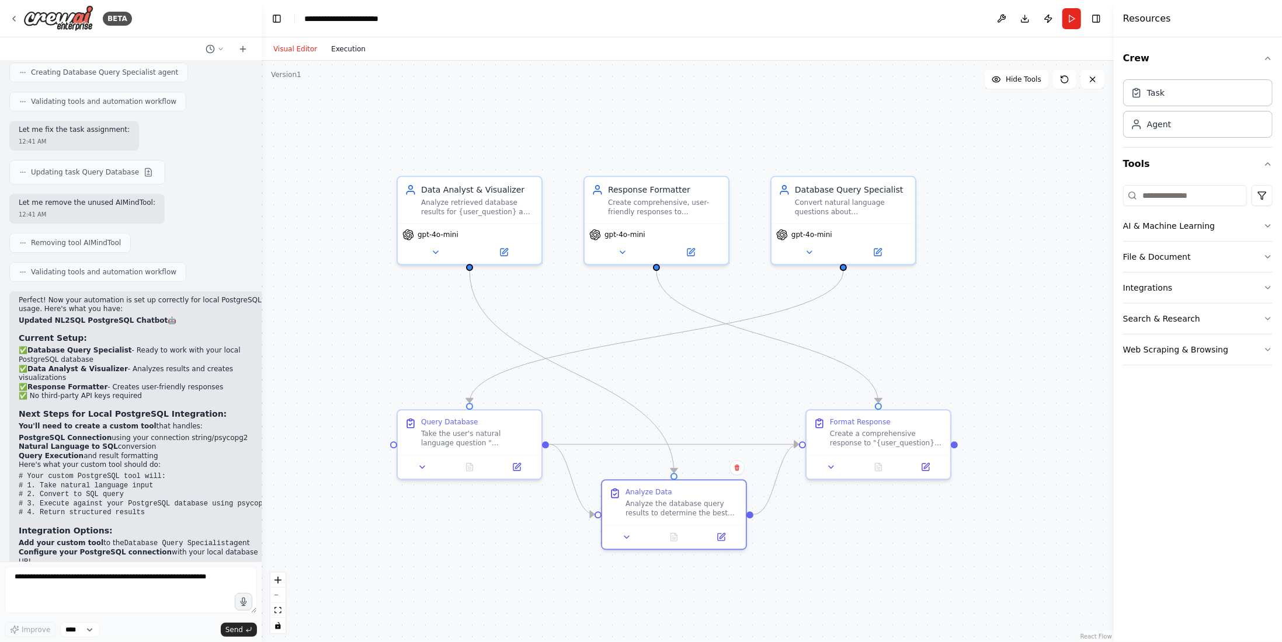
click at [338, 45] on button "Execution" at bounding box center [348, 49] width 48 height 14
click at [308, 53] on button "Visual Editor" at bounding box center [295, 49] width 58 height 14
click at [1002, 18] on button at bounding box center [1001, 18] width 19 height 21
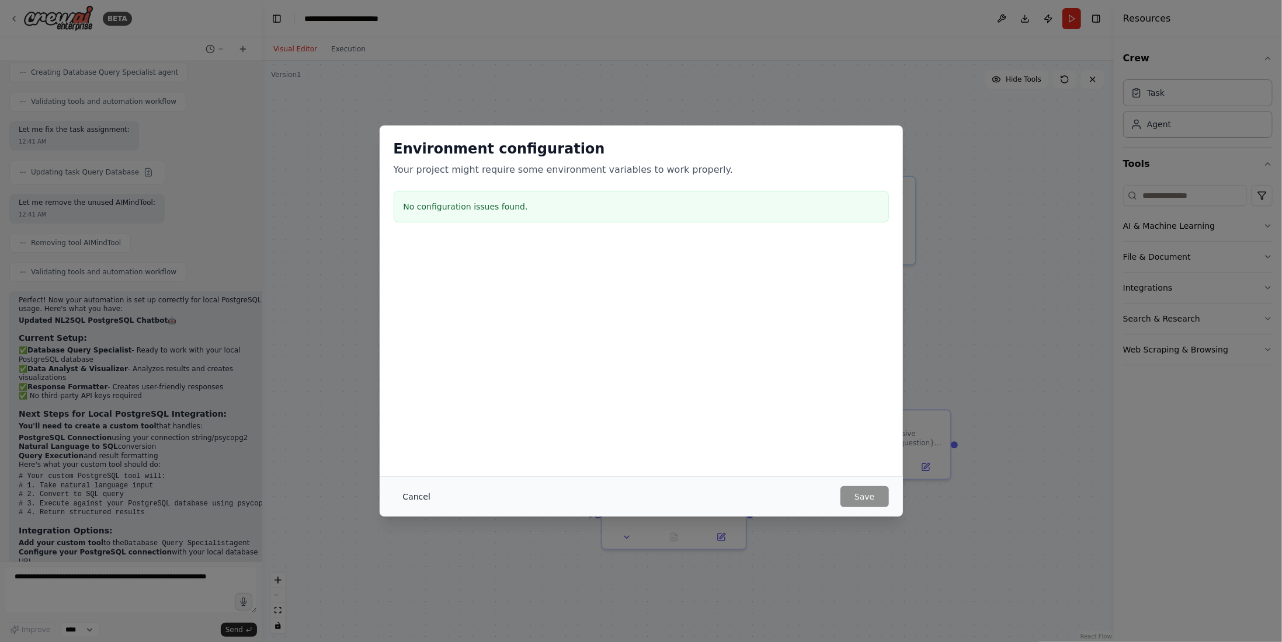
click at [405, 495] on button "Cancel" at bounding box center [417, 496] width 46 height 21
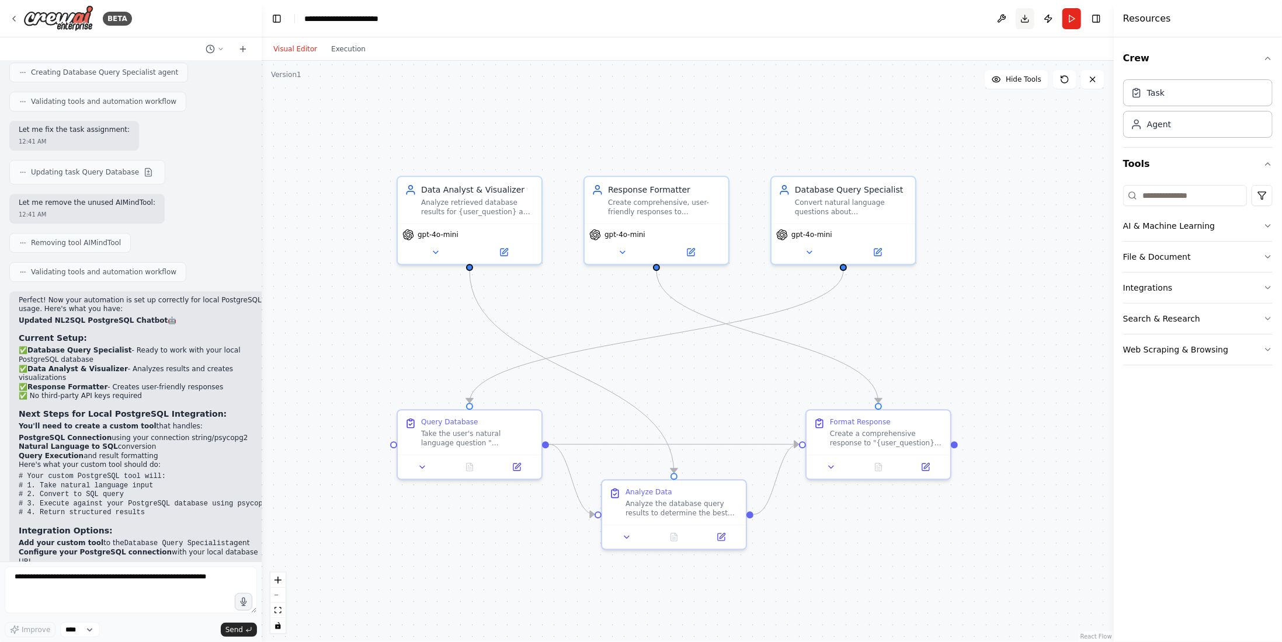
click at [1027, 16] on button "Download" at bounding box center [1025, 18] width 19 height 21
click at [1076, 19] on button "Run" at bounding box center [1071, 18] width 19 height 21
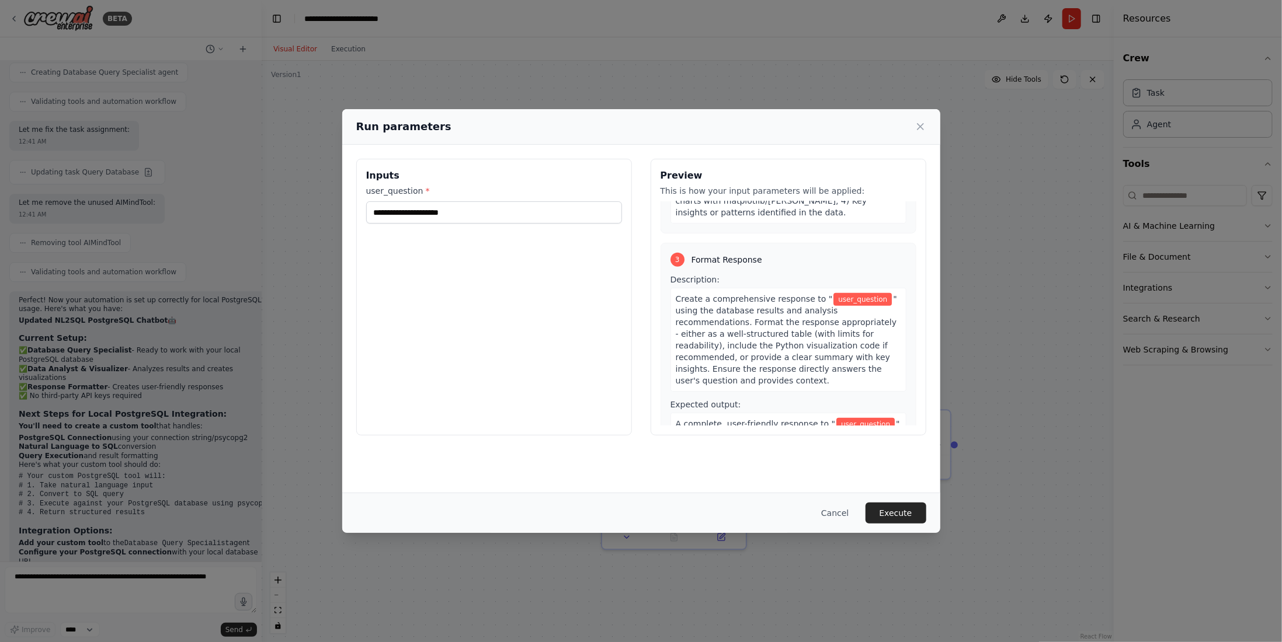
scroll to position [466, 0]
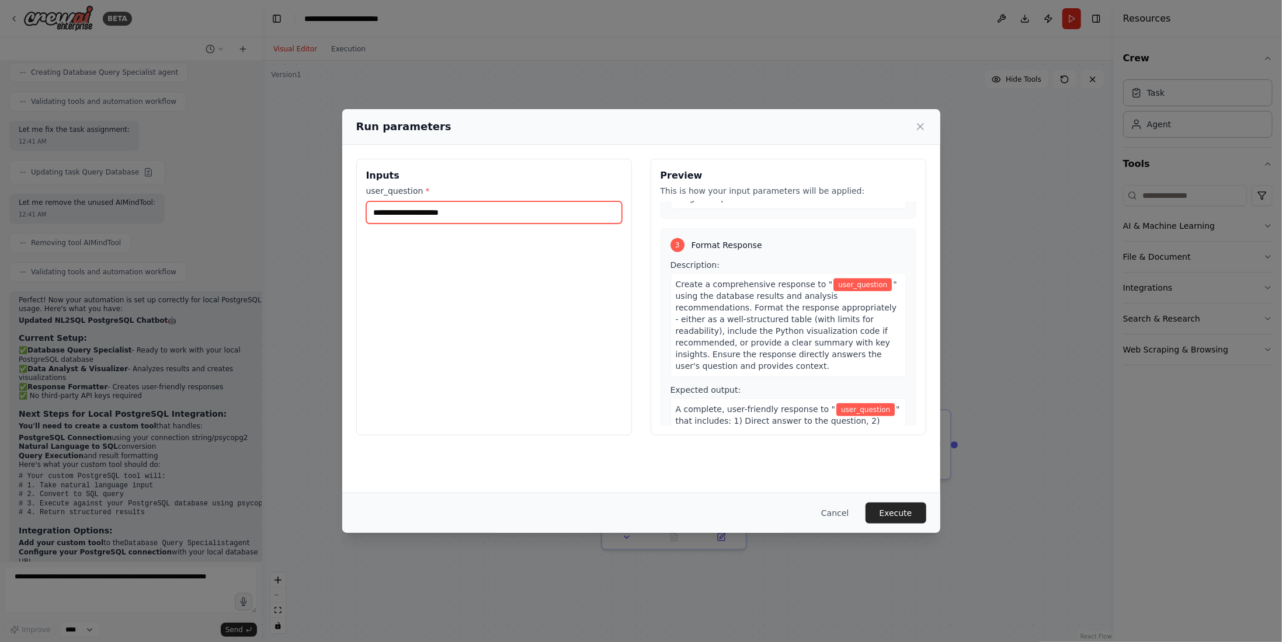
click at [496, 211] on input "user_question *" at bounding box center [494, 212] width 256 height 22
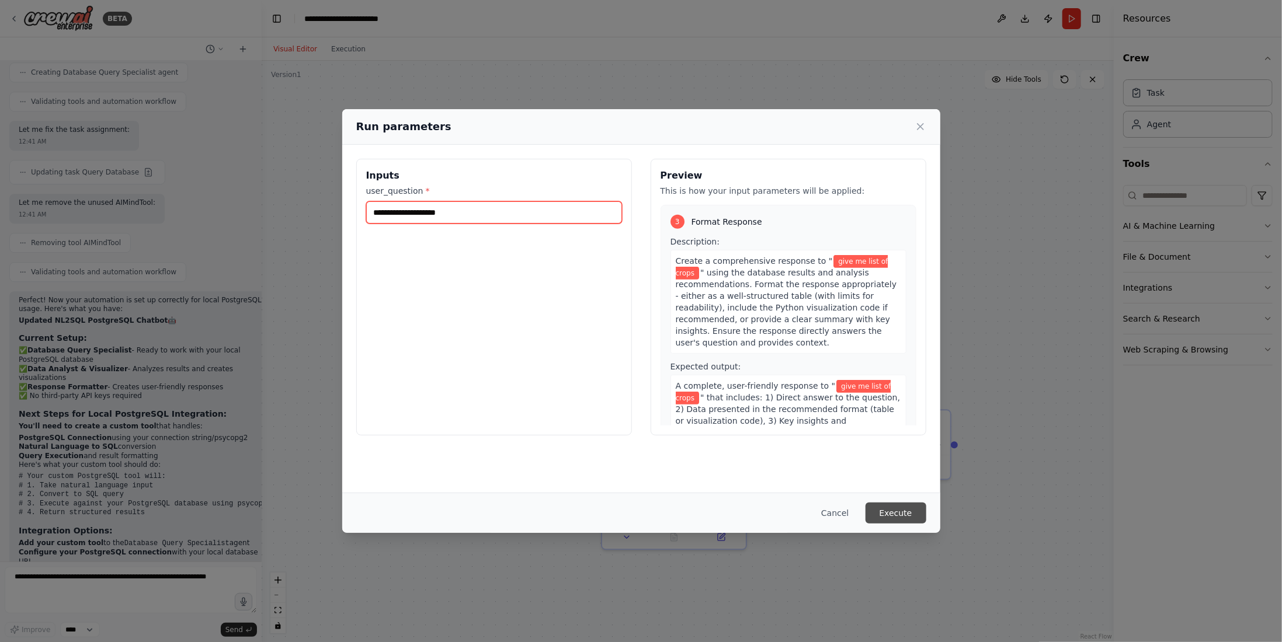
type input "**********"
click at [903, 506] on button "Execute" at bounding box center [895, 513] width 61 height 21
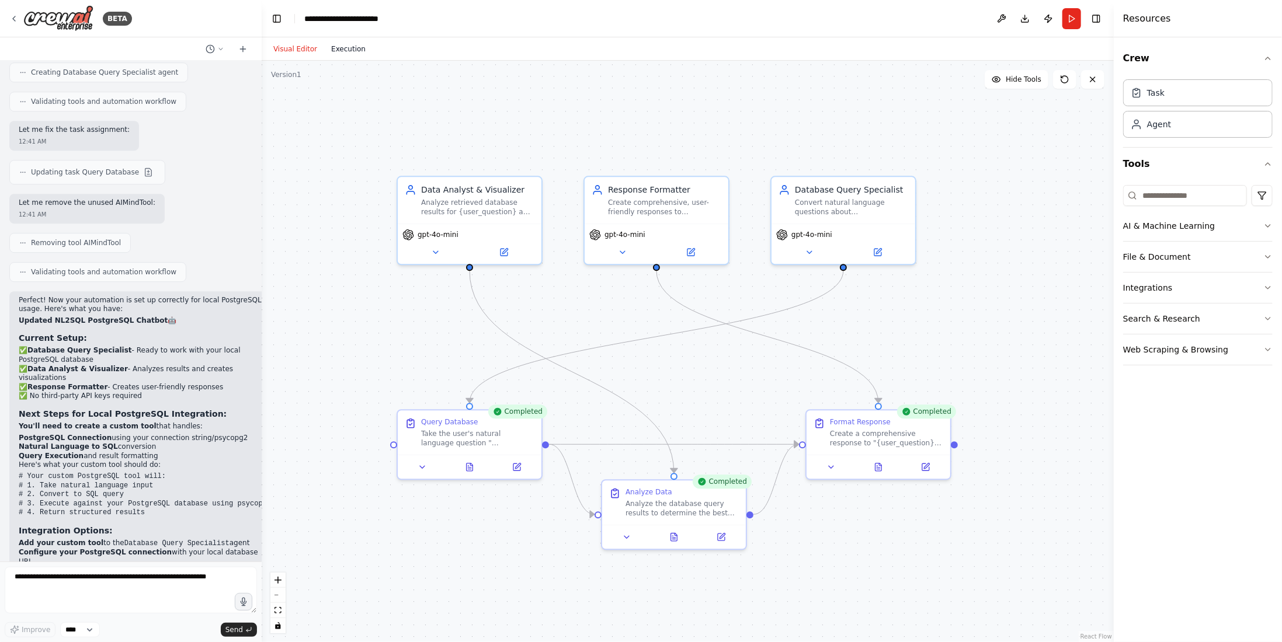
click at [337, 50] on button "Execution" at bounding box center [348, 49] width 48 height 14
click at [293, 53] on button "Visual Editor" at bounding box center [295, 49] width 58 height 14
click at [1024, 22] on button "Download" at bounding box center [1025, 18] width 19 height 21
click at [1025, 16] on button "Download" at bounding box center [1025, 18] width 19 height 21
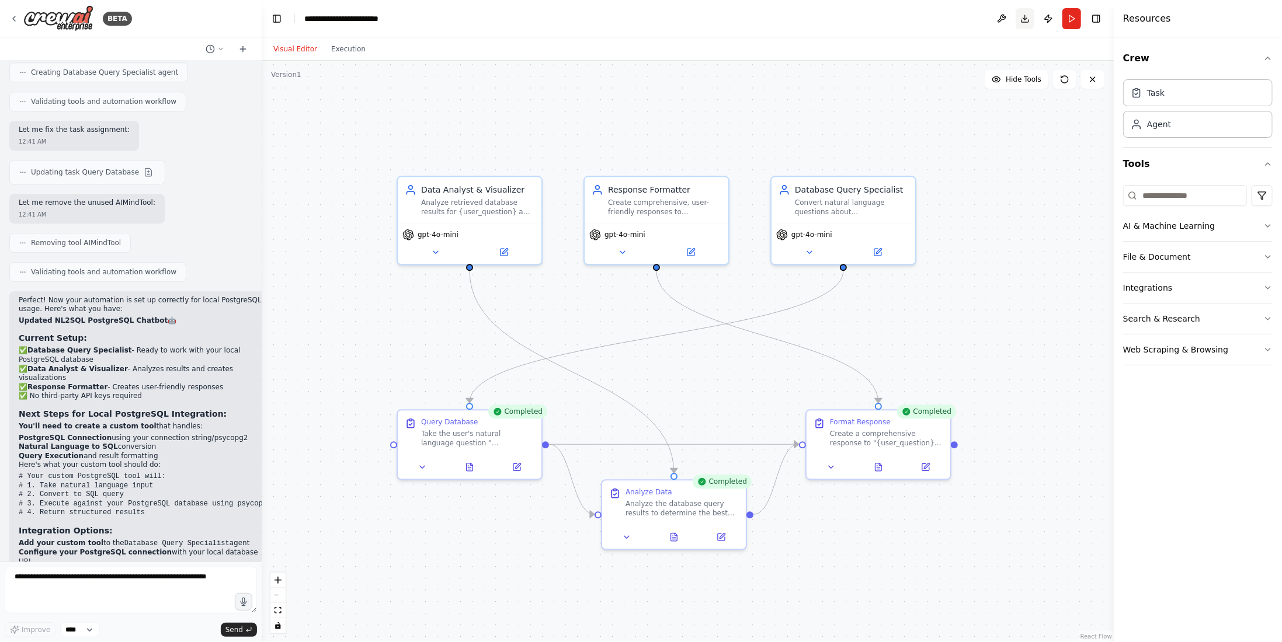
click at [1025, 16] on button "Download" at bounding box center [1025, 18] width 19 height 21
click at [1046, 17] on button "Publish" at bounding box center [1048, 18] width 19 height 21
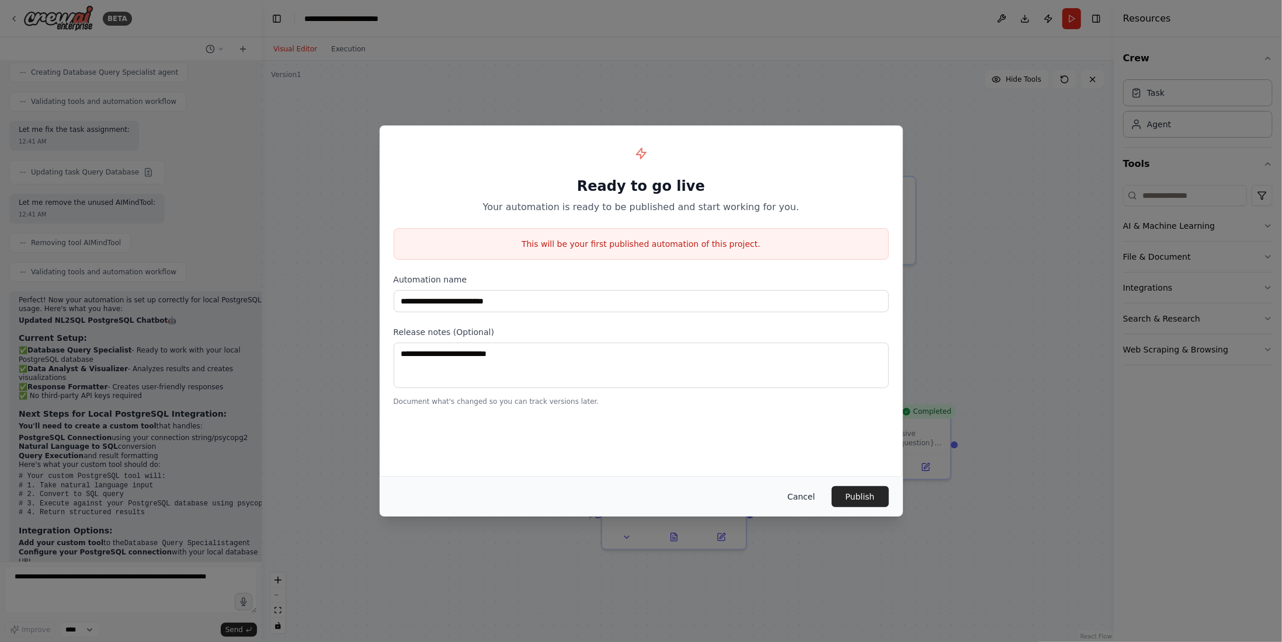
click at [808, 496] on button "Cancel" at bounding box center [801, 496] width 46 height 21
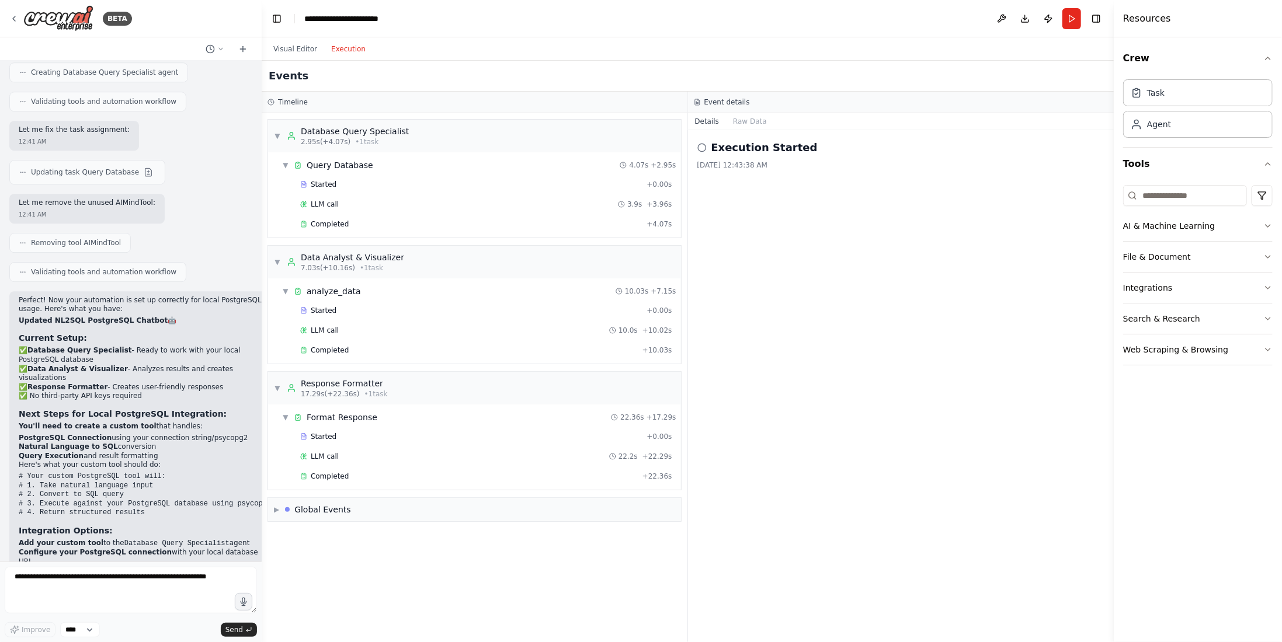
click at [346, 52] on button "Execution" at bounding box center [348, 49] width 48 height 14
click at [1024, 20] on button "Download" at bounding box center [1025, 18] width 19 height 21
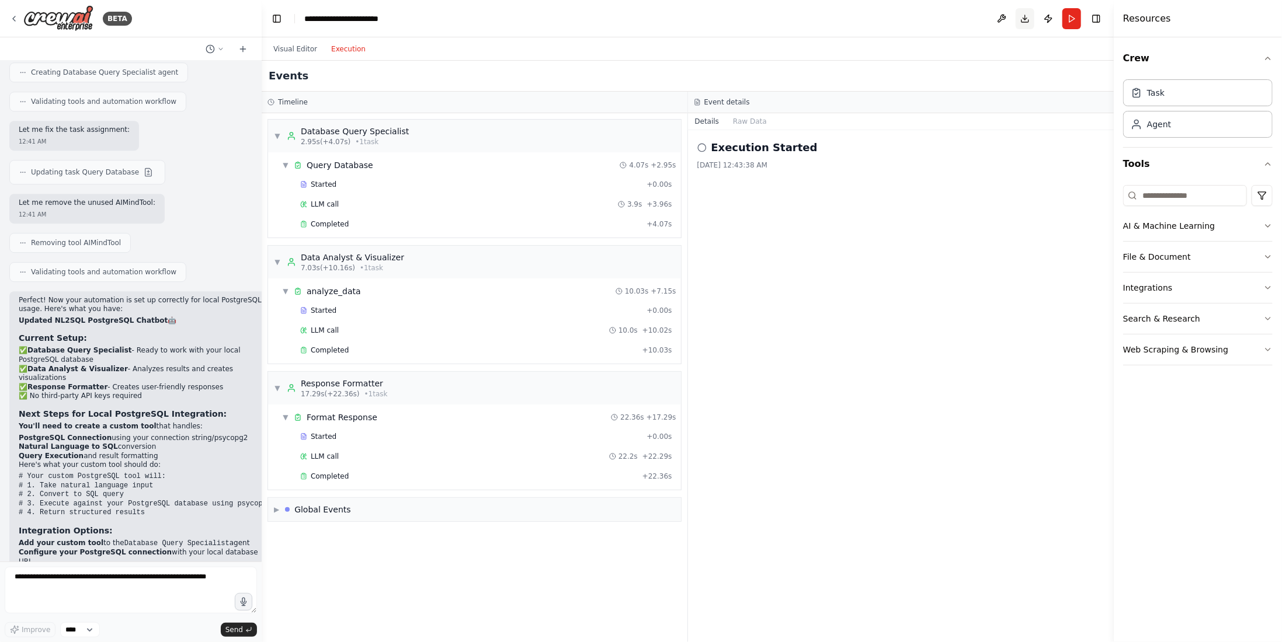
click at [1024, 20] on button "Download" at bounding box center [1025, 18] width 19 height 21
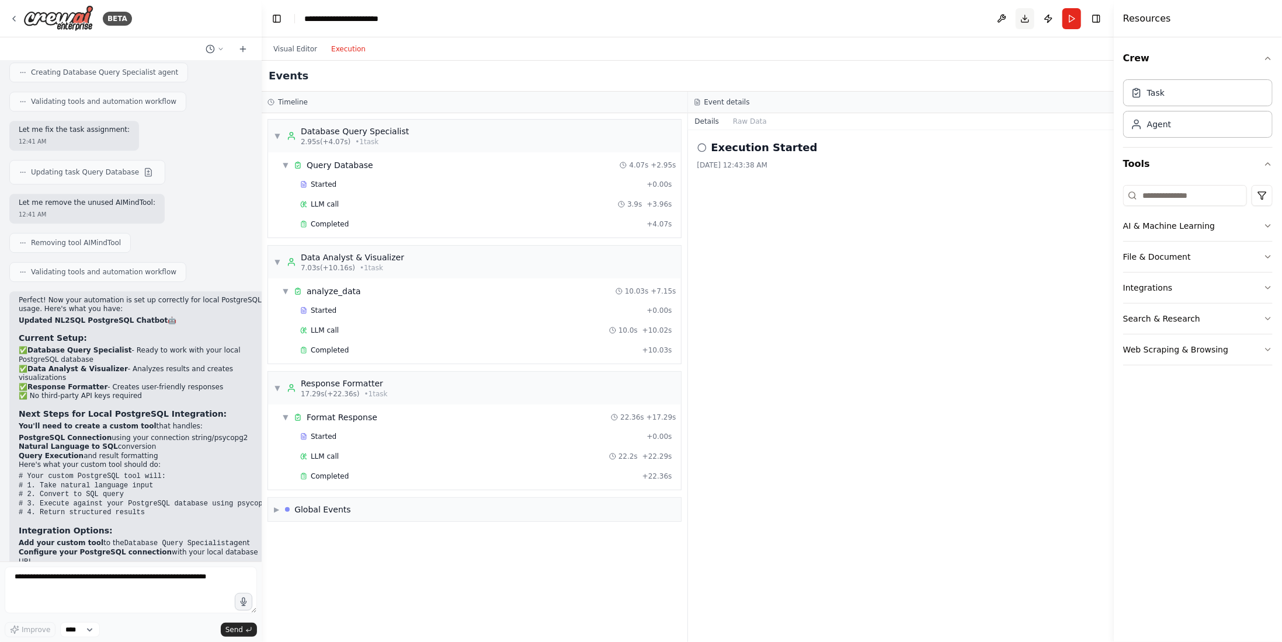
click at [1024, 20] on button "Download" at bounding box center [1025, 18] width 19 height 21
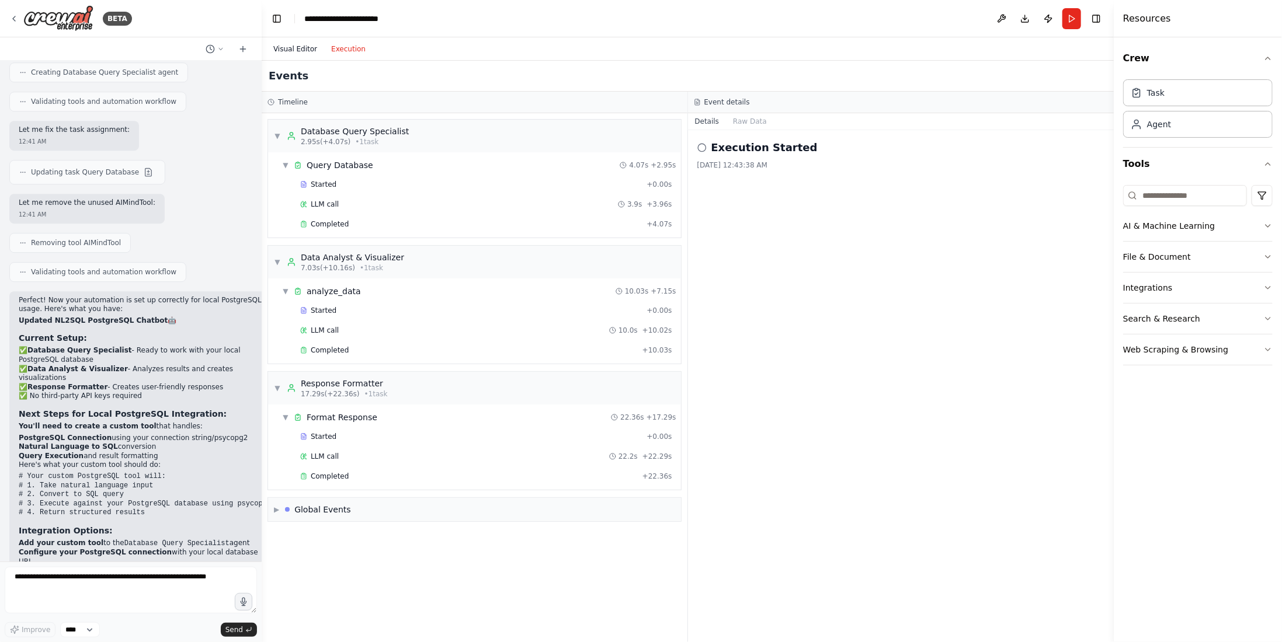
click at [308, 44] on button "Visual Editor" at bounding box center [295, 49] width 58 height 14
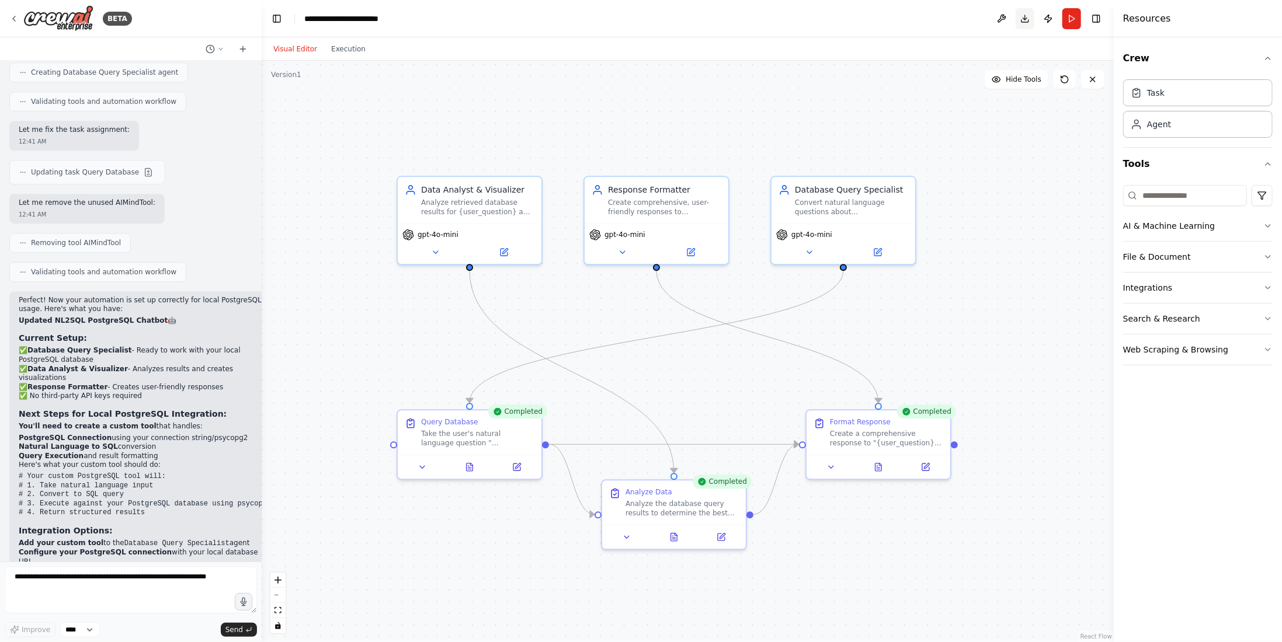
click at [1028, 20] on button "Download" at bounding box center [1025, 18] width 19 height 21
click at [993, 16] on button at bounding box center [1001, 18] width 19 height 21
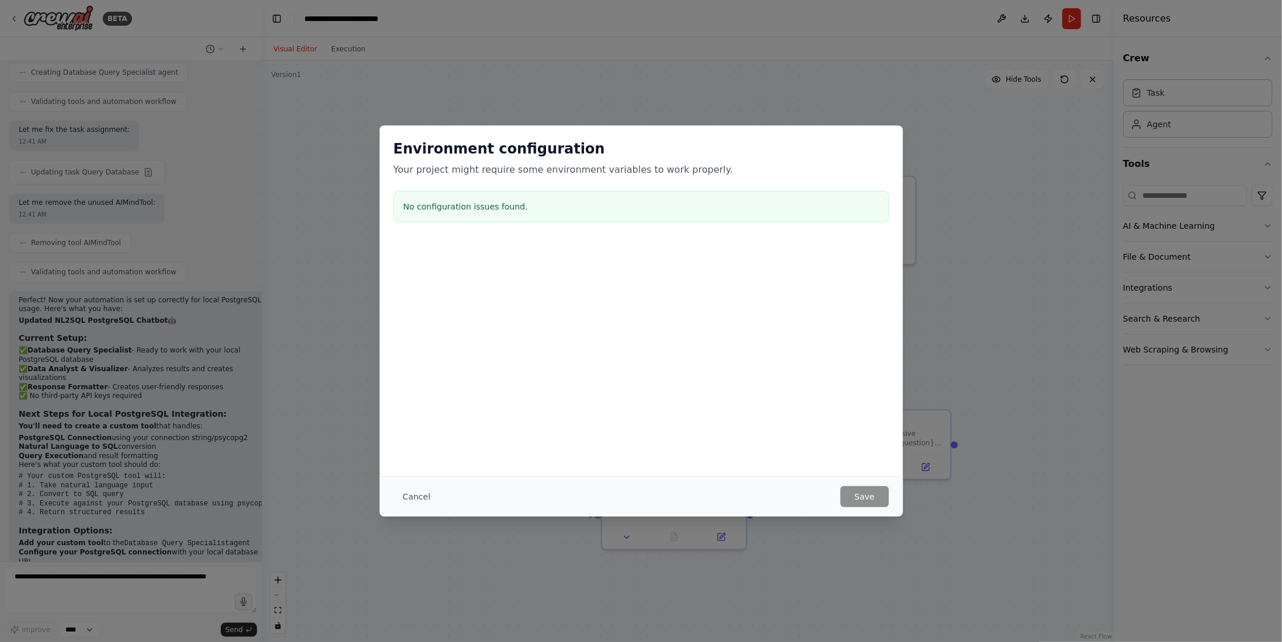
click at [410, 493] on button "Cancel" at bounding box center [417, 496] width 46 height 21
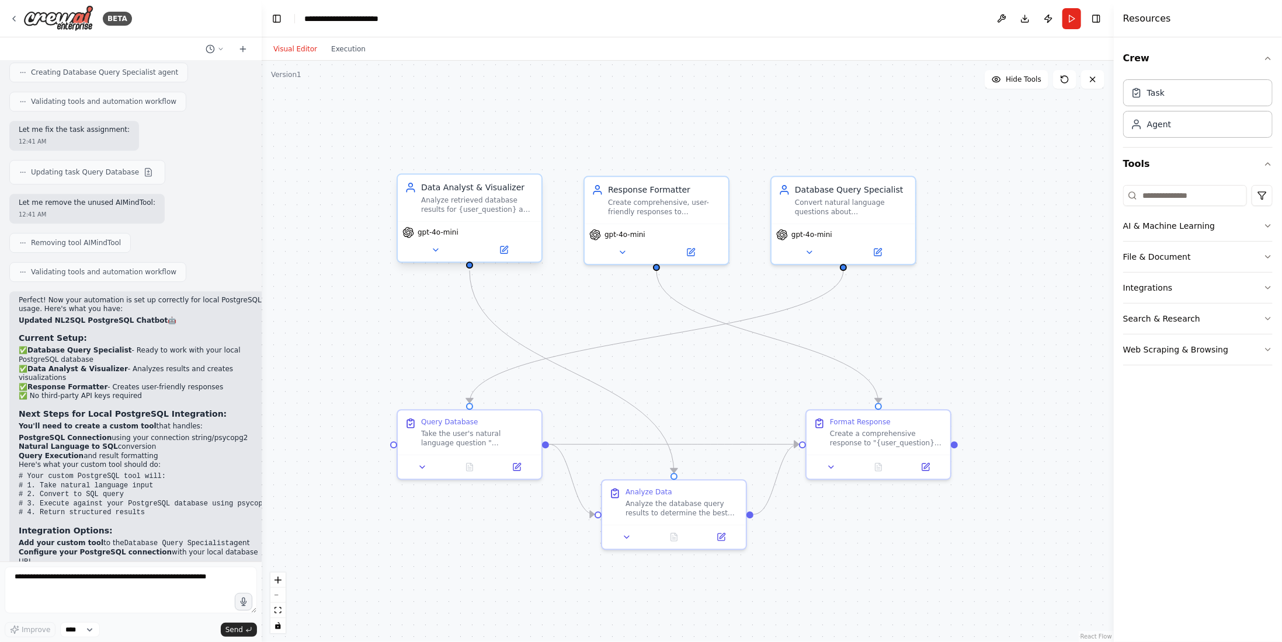
click at [485, 222] on div "gpt-4o-mini" at bounding box center [470, 241] width 144 height 40
click at [626, 222] on div "gpt-4o-mini" at bounding box center [657, 241] width 144 height 40
click at [841, 237] on div "gpt-4o-mini" at bounding box center [843, 233] width 134 height 12
click at [433, 448] on div "Query Database Take the user's natural language question "{user_question}" and …" at bounding box center [470, 430] width 144 height 44
drag, startPoint x: 679, startPoint y: 515, endPoint x: 725, endPoint y: 504, distance: 47.4
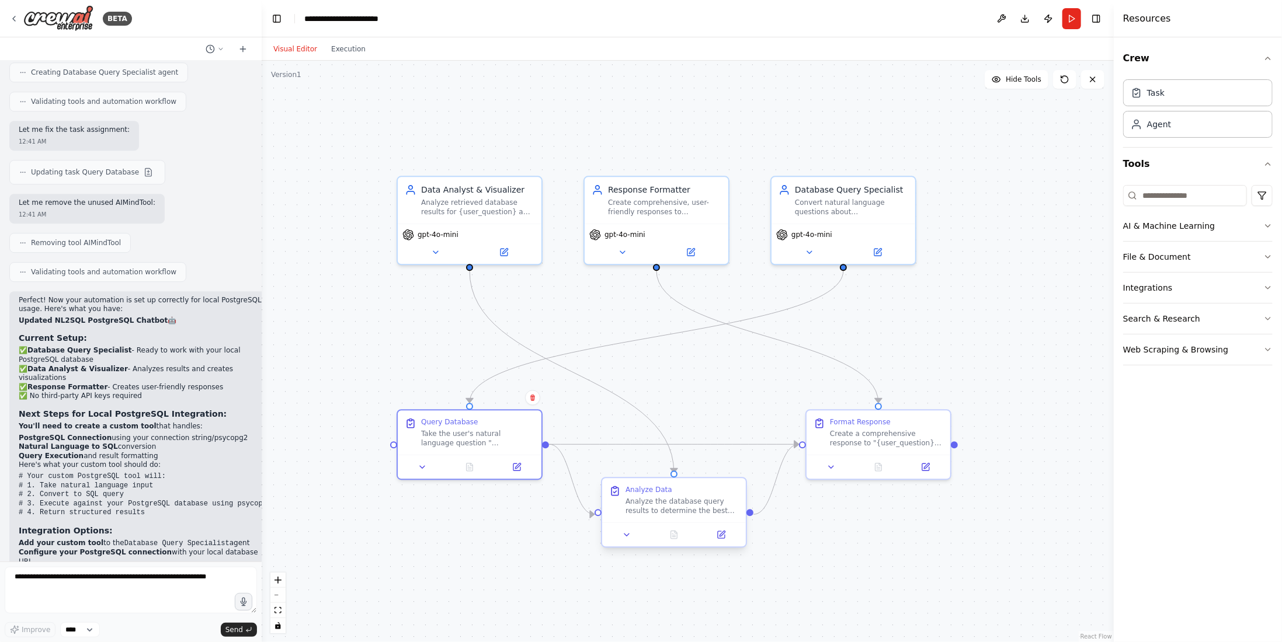
click at [679, 515] on div "Analyze the database query results to determine the best presentation method fo…" at bounding box center [681, 506] width 113 height 19
click at [872, 453] on div at bounding box center [878, 465] width 144 height 24
drag, startPoint x: 871, startPoint y: 448, endPoint x: 875, endPoint y: 459, distance: 11.8
click at [874, 453] on div "Format Response Create a comprehensive response to "{user_question}" using the …" at bounding box center [878, 430] width 144 height 44
click at [875, 462] on div "Format Response Create a comprehensive response to "{user_question}" using the …" at bounding box center [878, 442] width 144 height 44
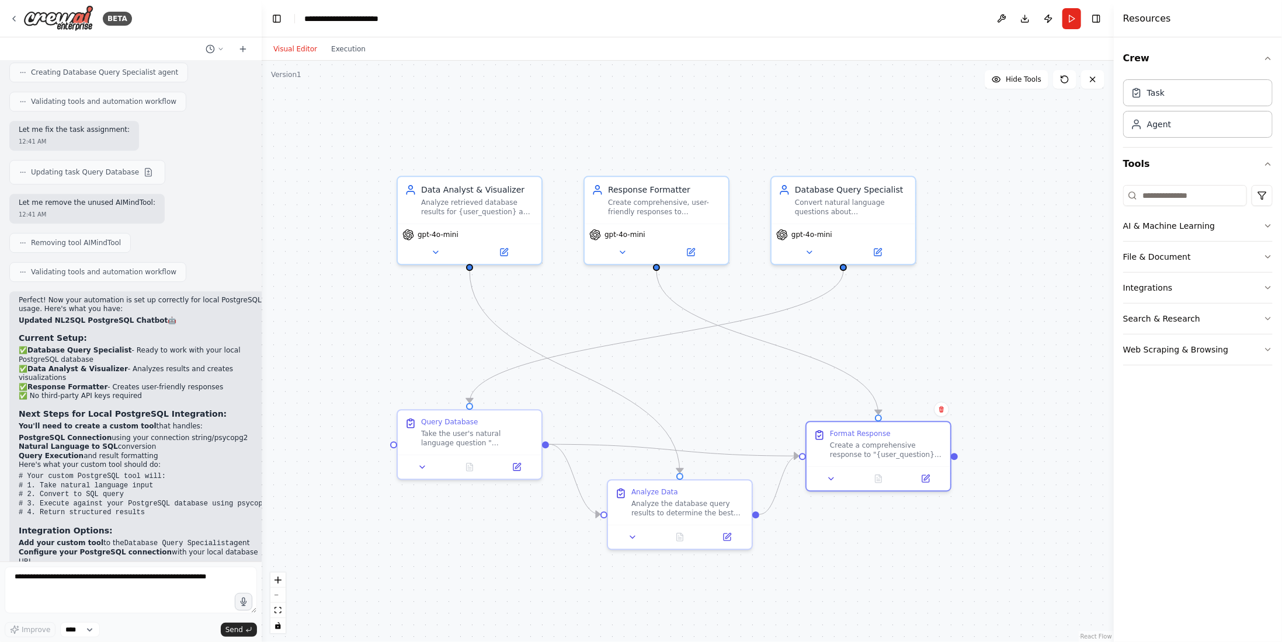
click at [1099, 467] on div ".deletable-edge-delete-btn { width: 20px; height: 20px; border: 0px solid #ffff…" at bounding box center [688, 352] width 852 height 582
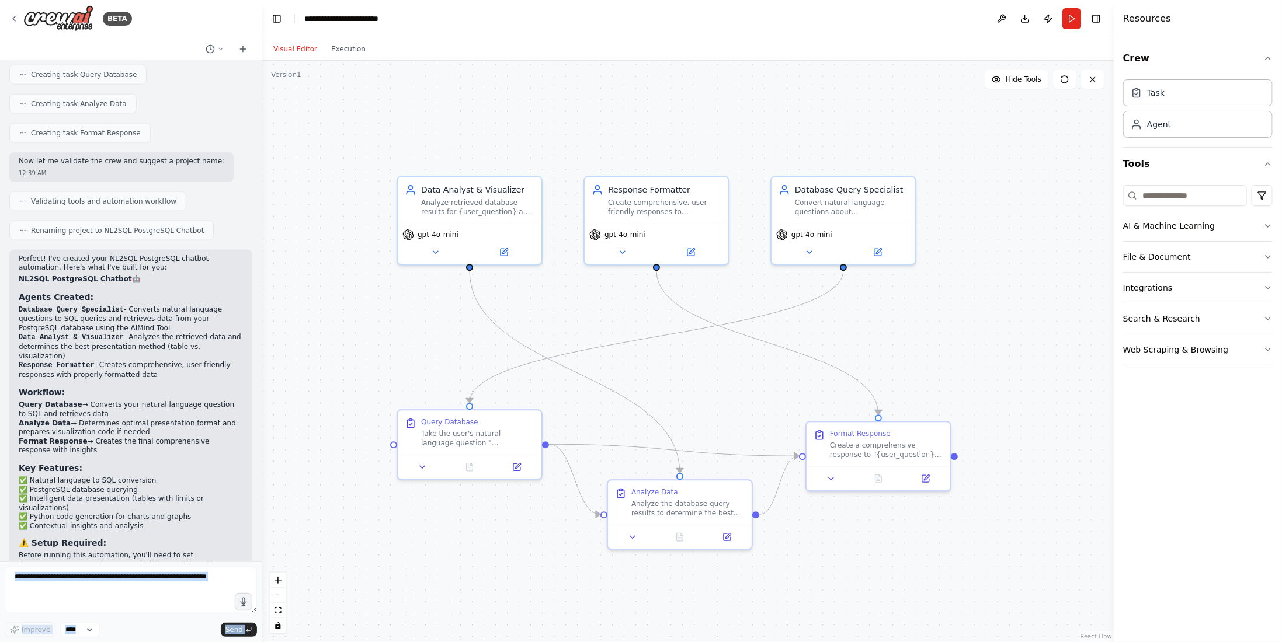
scroll to position [0, 0]
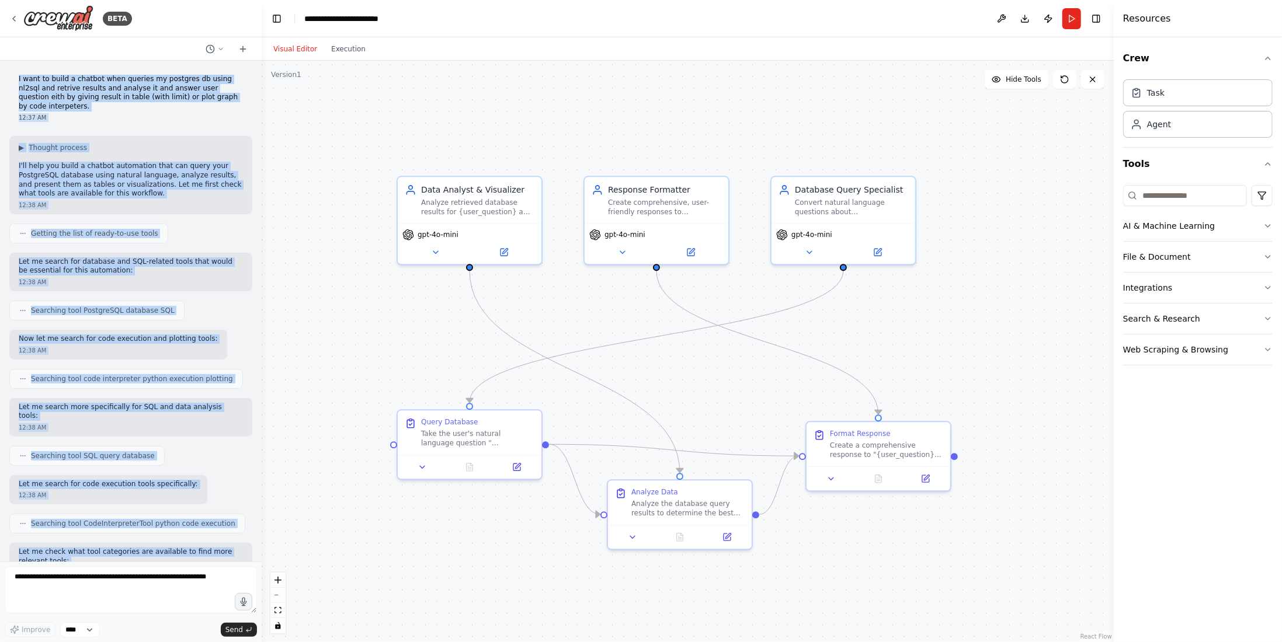
drag, startPoint x: 211, startPoint y: 535, endPoint x: 40, endPoint y: 57, distance: 507.2
click at [40, 57] on div "BETA I want to build a chatbot when queries my postgres db using nl2sql and ret…" at bounding box center [131, 321] width 262 height 642
copy div "I want to build a chatbot when queries my postgres db using nl2sql and retrive …"
